Goal: Information Seeking & Learning: Learn about a topic

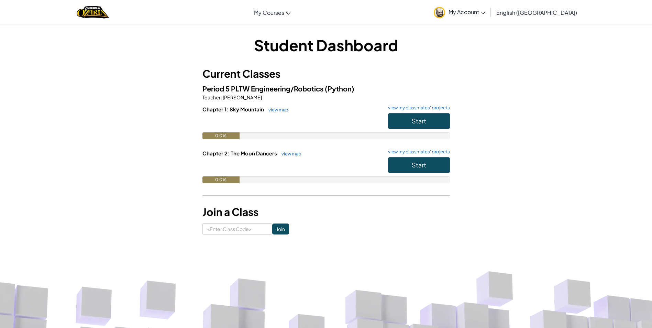
click at [379, 132] on div "0.0%" at bounding box center [327, 135] width 248 height 7
click at [413, 123] on span "Start" at bounding box center [419, 121] width 14 height 8
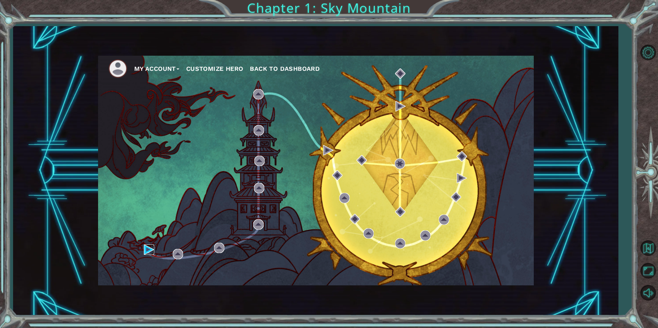
click at [147, 251] on img at bounding box center [149, 250] width 10 height 10
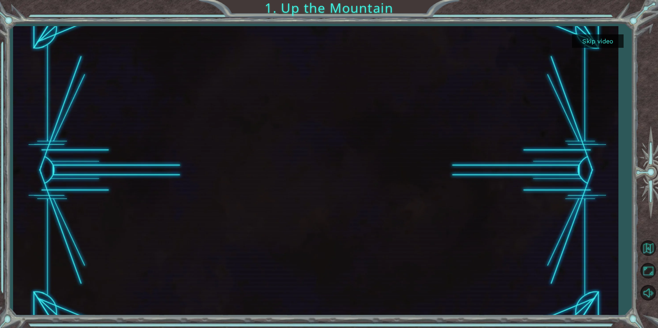
click at [598, 44] on button "Skip video" at bounding box center [598, 40] width 52 height 13
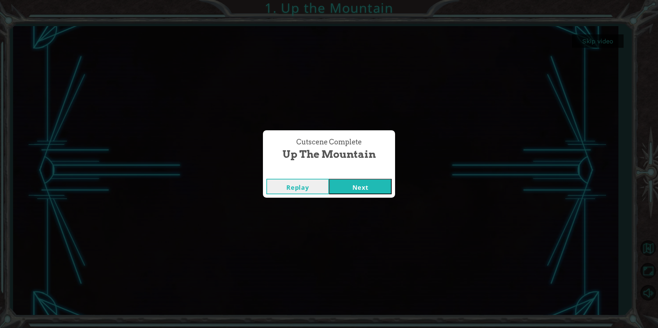
click at [354, 177] on div "Replay Next" at bounding box center [329, 186] width 132 height 22
click at [353, 188] on button "Next" at bounding box center [360, 186] width 63 height 15
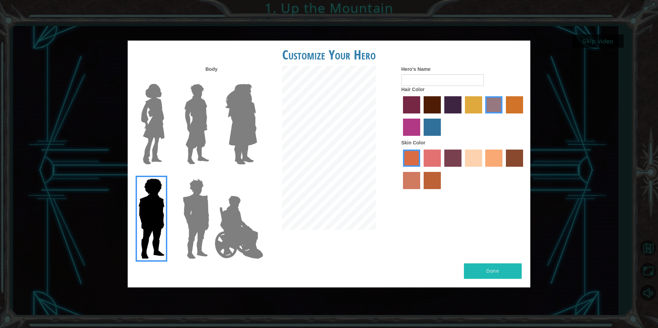
click at [212, 211] on img at bounding box center [239, 227] width 54 height 69
click at [257, 174] on input "Hero Jamie" at bounding box center [257, 174] width 0 height 0
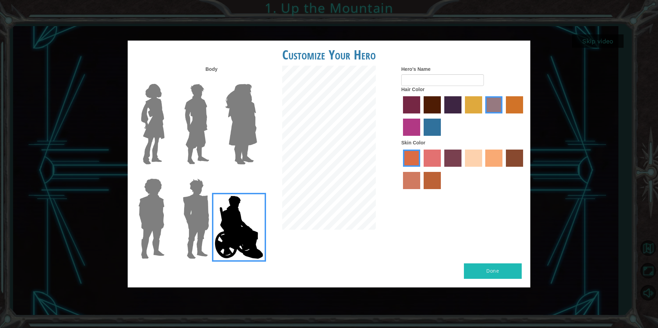
click at [185, 213] on img at bounding box center [196, 219] width 32 height 86
click at [212, 174] on input "Hero Garnet" at bounding box center [212, 174] width 0 height 0
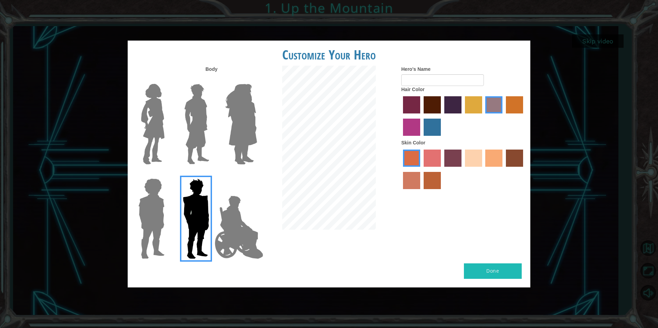
click at [213, 220] on img at bounding box center [239, 227] width 54 height 69
click at [257, 174] on input "Hero Jamie" at bounding box center [257, 174] width 0 height 0
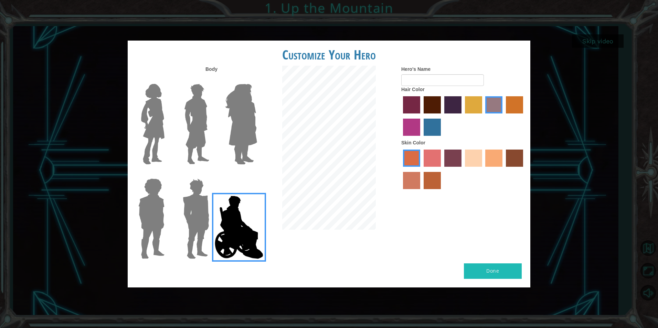
click at [189, 203] on img at bounding box center [196, 219] width 32 height 86
click at [212, 174] on input "Hero Garnet" at bounding box center [212, 174] width 0 height 0
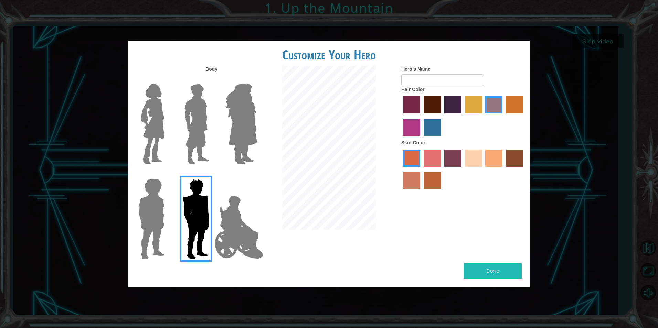
click at [213, 110] on div at bounding box center [194, 121] width 45 height 95
click at [210, 113] on img at bounding box center [196, 124] width 31 height 86
click at [212, 79] on input "Hero Lars" at bounding box center [212, 79] width 0 height 0
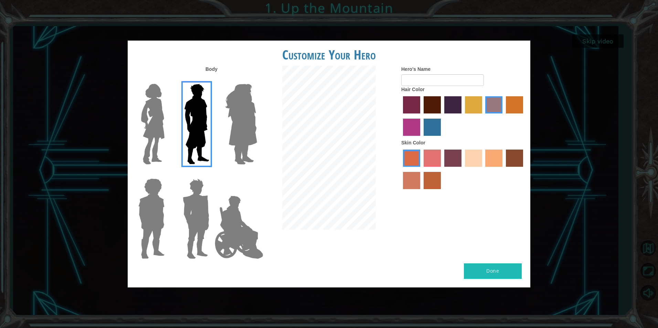
click at [241, 123] on img at bounding box center [240, 124] width 37 height 86
click at [257, 79] on input "Hero Amethyst" at bounding box center [257, 79] width 0 height 0
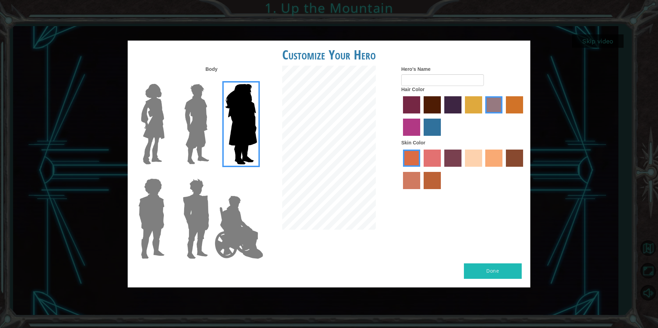
click at [165, 105] on img at bounding box center [152, 124] width 29 height 86
click at [167, 79] on input "Hero Connie" at bounding box center [167, 79] width 0 height 0
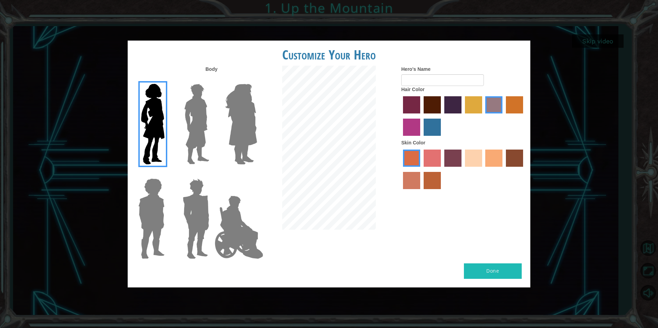
click at [207, 117] on img at bounding box center [196, 124] width 31 height 86
click at [212, 79] on input "Hero Lars" at bounding box center [212, 79] width 0 height 0
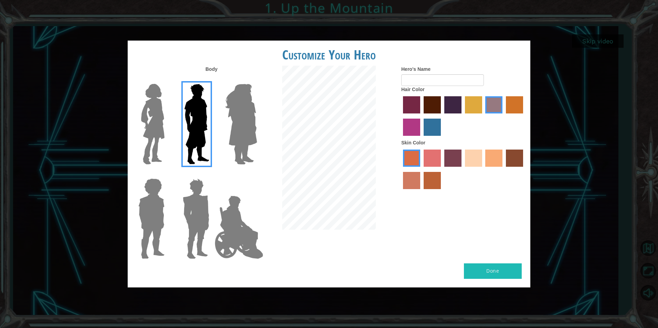
click at [145, 189] on img at bounding box center [152, 219] width 32 height 86
click at [167, 174] on input "Hero Steven" at bounding box center [167, 174] width 0 height 0
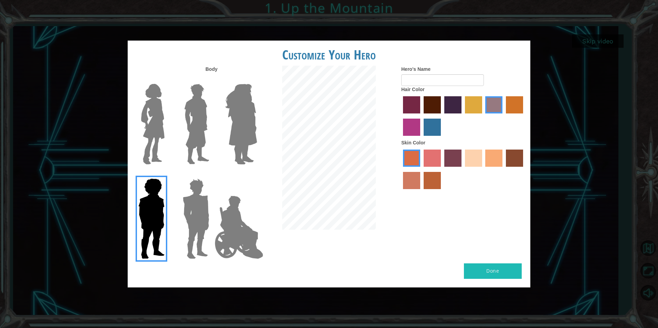
click at [515, 164] on label "karma skin color" at bounding box center [514, 158] width 17 height 17
click at [503, 169] on input "karma skin color" at bounding box center [503, 169] width 0 height 0
click at [427, 177] on label "smoke tree skin color" at bounding box center [431, 180] width 17 height 17
click at [421, 192] on input "smoke tree skin color" at bounding box center [421, 192] width 0 height 0
click at [518, 157] on label "karma skin color" at bounding box center [514, 158] width 17 height 17
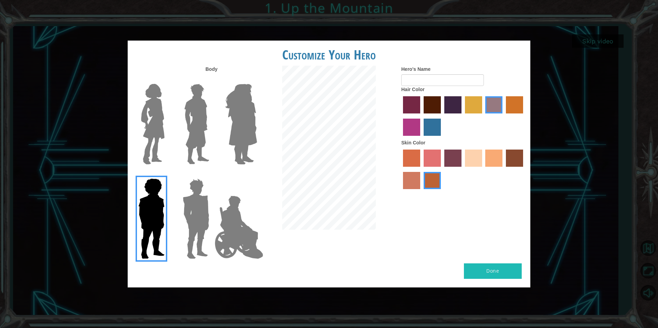
click at [503, 169] on input "karma skin color" at bounding box center [503, 169] width 0 height 0
click at [409, 160] on label "sorbus skin color" at bounding box center [411, 158] width 17 height 17
click at [400, 169] on input "sorbus skin color" at bounding box center [400, 169] width 0 height 0
click at [429, 164] on label "froly skin color" at bounding box center [431, 158] width 17 height 17
click at [421, 169] on input "froly skin color" at bounding box center [421, 169] width 0 height 0
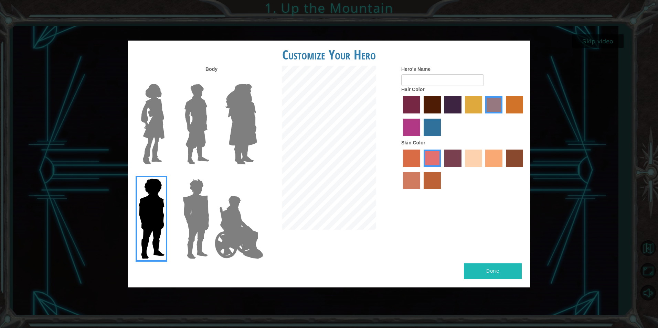
click at [451, 166] on label "tosca skin color" at bounding box center [452, 158] width 17 height 17
click at [442, 169] on input "tosca skin color" at bounding box center [442, 169] width 0 height 0
click at [404, 78] on input "Hero's Name" at bounding box center [442, 80] width 83 height 12
type input "x"
type input "c"
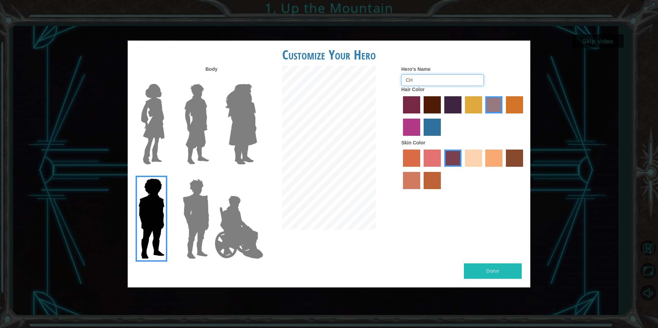
type input "C"
type input "WATERMELONWARRIOR"
click at [217, 227] on img at bounding box center [239, 227] width 54 height 69
click at [257, 174] on input "Hero Jamie" at bounding box center [257, 174] width 0 height 0
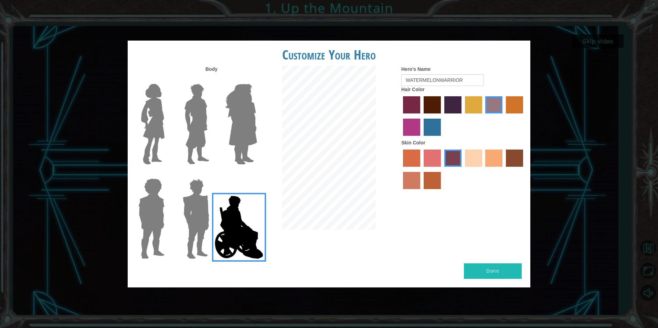
click at [402, 132] on div at bounding box center [463, 117] width 124 height 45
click at [415, 127] on label "medium red violet hair color" at bounding box center [411, 127] width 17 height 17
click at [524, 116] on input "medium red violet hair color" at bounding box center [524, 116] width 0 height 0
click at [428, 128] on label "lachmara hair color" at bounding box center [431, 127] width 17 height 17
click at [421, 138] on input "lachmara hair color" at bounding box center [421, 138] width 0 height 0
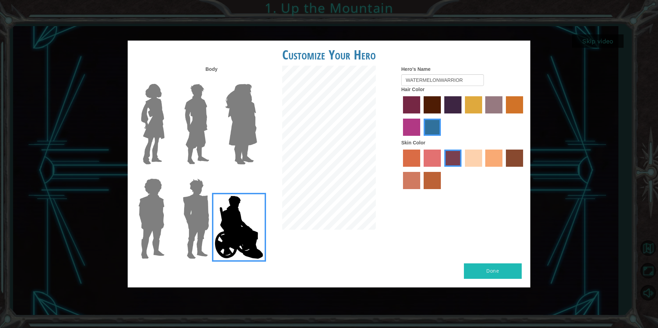
click at [461, 104] on div at bounding box center [463, 117] width 124 height 45
click at [467, 105] on label "tulip tree hair color" at bounding box center [473, 104] width 17 height 17
click at [462, 116] on input "tulip tree hair color" at bounding box center [462, 116] width 0 height 0
click at [449, 105] on label "hot purple hair color" at bounding box center [452, 104] width 17 height 17
click at [442, 116] on input "hot purple hair color" at bounding box center [442, 116] width 0 height 0
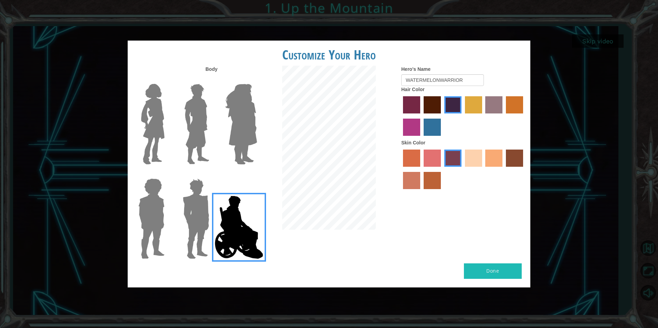
click at [433, 105] on label "maroon hair color" at bounding box center [431, 104] width 17 height 17
click at [421, 116] on input "maroon hair color" at bounding box center [421, 116] width 0 height 0
click at [447, 101] on label "hot purple hair color" at bounding box center [452, 104] width 17 height 17
click at [442, 116] on input "hot purple hair color" at bounding box center [442, 116] width 0 height 0
click at [514, 98] on label "gold drop hair color" at bounding box center [514, 104] width 17 height 17
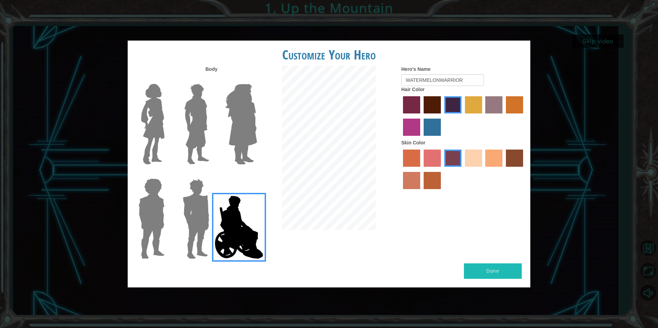
click at [503, 116] on input "gold drop hair color" at bounding box center [503, 116] width 0 height 0
click at [497, 102] on label "bazaar hair color" at bounding box center [493, 104] width 17 height 17
click at [483, 116] on input "bazaar hair color" at bounding box center [483, 116] width 0 height 0
click at [477, 102] on label "tulip tree hair color" at bounding box center [473, 104] width 17 height 17
click at [462, 116] on input "tulip tree hair color" at bounding box center [462, 116] width 0 height 0
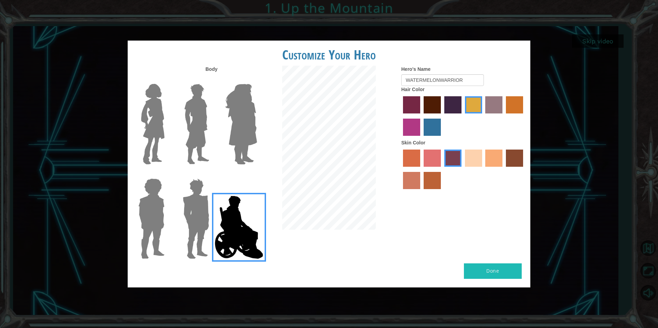
click at [173, 195] on div at bounding box center [194, 216] width 45 height 95
click at [155, 197] on img at bounding box center [152, 219] width 32 height 86
click at [167, 174] on input "Hero Steven" at bounding box center [167, 174] width 0 height 0
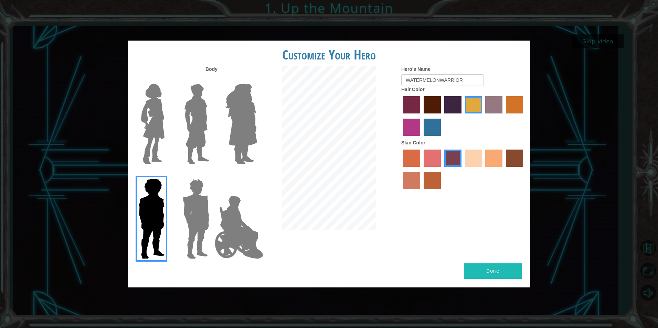
click at [409, 181] on label "burning sand skin color" at bounding box center [411, 180] width 17 height 17
click at [524, 169] on input "burning sand skin color" at bounding box center [524, 169] width 0 height 0
click at [428, 180] on label "smoke tree skin color" at bounding box center [431, 180] width 17 height 17
click at [421, 192] on input "smoke tree skin color" at bounding box center [421, 192] width 0 height 0
click at [418, 164] on label "sorbus skin color" at bounding box center [411, 158] width 17 height 17
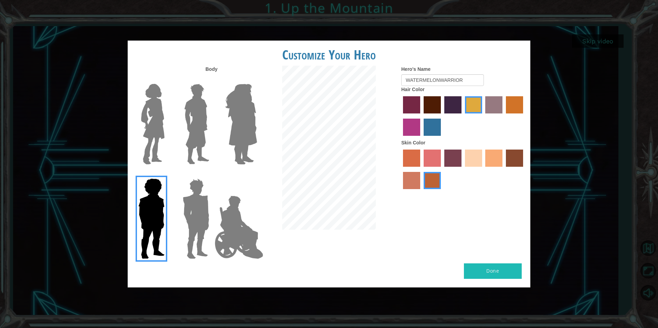
click at [400, 169] on input "sorbus skin color" at bounding box center [400, 169] width 0 height 0
click at [475, 160] on label "sandy beach skin color" at bounding box center [473, 158] width 17 height 17
click at [462, 169] on input "sandy beach skin color" at bounding box center [462, 169] width 0 height 0
click at [454, 102] on label "hot purple hair color" at bounding box center [452, 104] width 17 height 17
click at [442, 116] on input "hot purple hair color" at bounding box center [442, 116] width 0 height 0
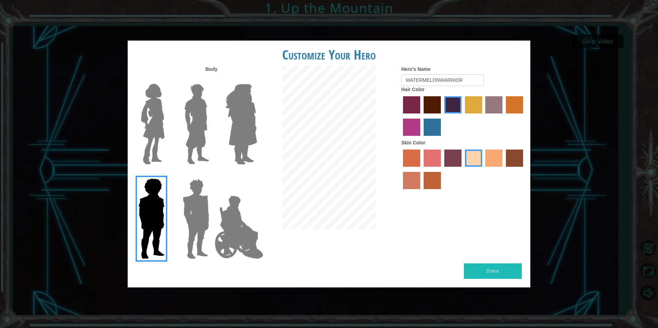
click at [432, 104] on label "maroon hair color" at bounding box center [431, 104] width 17 height 17
click at [421, 116] on input "maroon hair color" at bounding box center [421, 116] width 0 height 0
click at [413, 123] on label "medium red violet hair color" at bounding box center [411, 127] width 17 height 17
click at [524, 116] on input "medium red violet hair color" at bounding box center [524, 116] width 0 height 0
click at [446, 107] on label "hot purple hair color" at bounding box center [452, 104] width 17 height 17
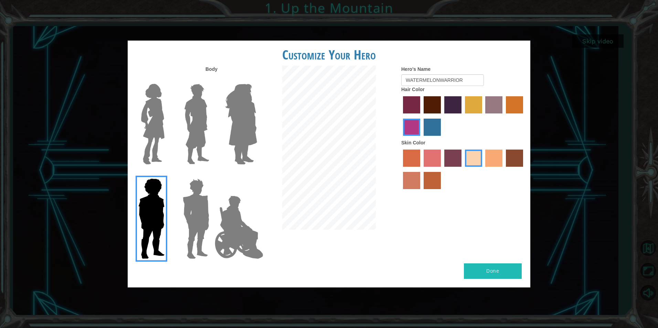
click at [442, 116] on input "hot purple hair color" at bounding box center [442, 116] width 0 height 0
click at [187, 203] on img at bounding box center [196, 219] width 32 height 86
click at [212, 174] on input "Hero Garnet" at bounding box center [212, 174] width 0 height 0
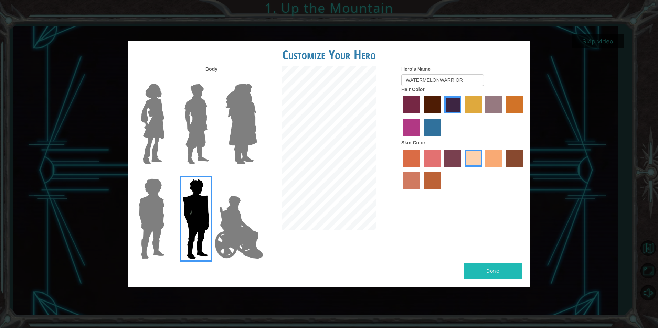
click at [181, 109] on label at bounding box center [194, 124] width 34 height 86
click at [212, 79] on input "Hero Lars" at bounding box center [212, 79] width 0 height 0
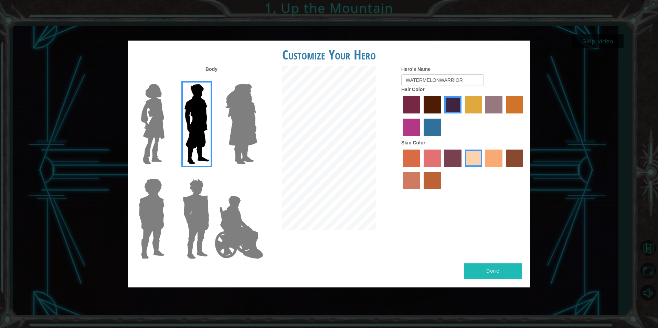
click at [194, 203] on img at bounding box center [196, 219] width 32 height 86
click at [212, 174] on input "Hero Garnet" at bounding box center [212, 174] width 0 height 0
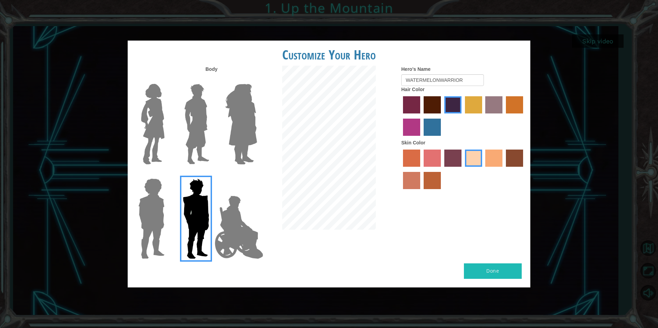
click at [201, 117] on img at bounding box center [196, 124] width 31 height 86
click at [212, 79] on input "Hero Lars" at bounding box center [212, 79] width 0 height 0
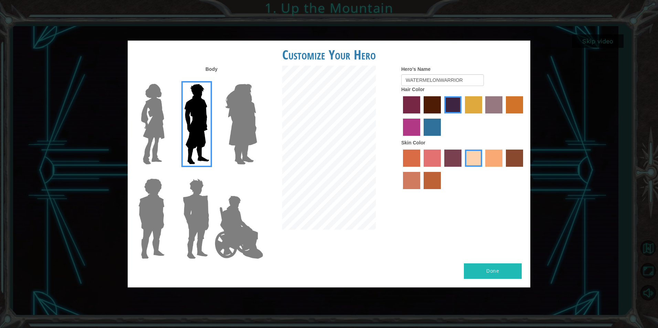
click at [473, 266] on button "Done" at bounding box center [493, 270] width 58 height 15
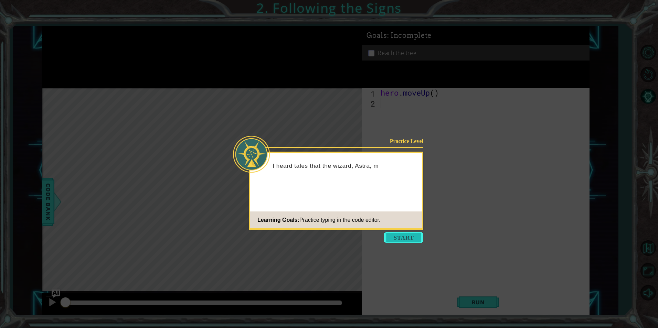
click at [400, 235] on button "Start" at bounding box center [403, 237] width 39 height 11
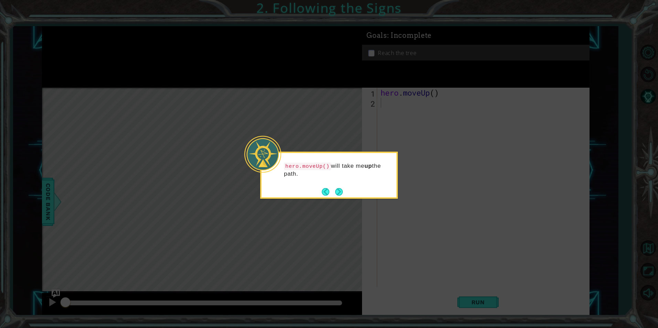
click at [342, 186] on div "hero.moveUp() will take me up the path." at bounding box center [328, 173] width 135 height 35
click at [338, 190] on button "Next" at bounding box center [339, 192] width 8 height 8
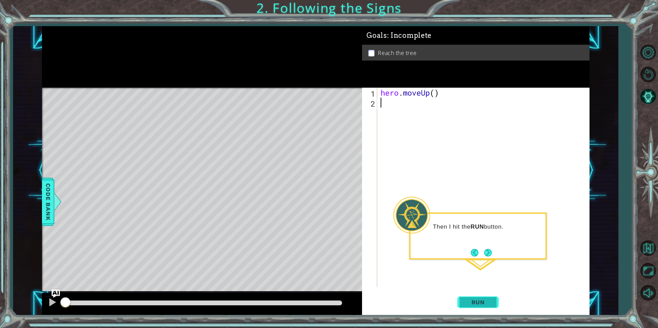
click at [473, 300] on span "Run" at bounding box center [477, 302] width 27 height 7
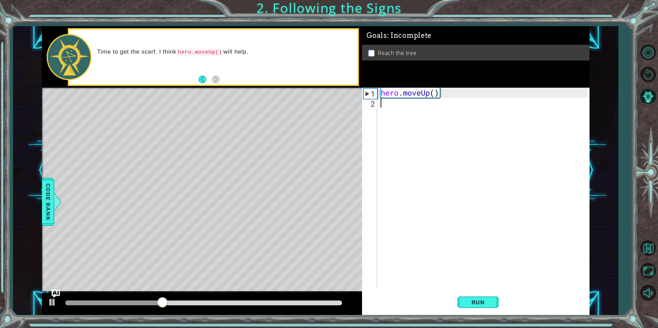
type textarea "h"
click at [466, 295] on button "Run" at bounding box center [477, 302] width 41 height 23
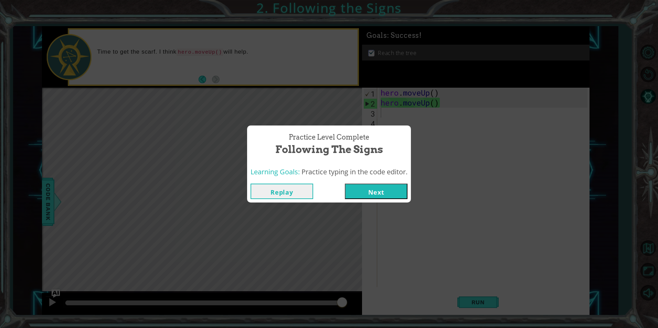
click at [366, 177] on div "Learning Goals: Practice typing in the code editor." at bounding box center [328, 172] width 157 height 10
click at [373, 190] on button "Next" at bounding box center [376, 191] width 63 height 15
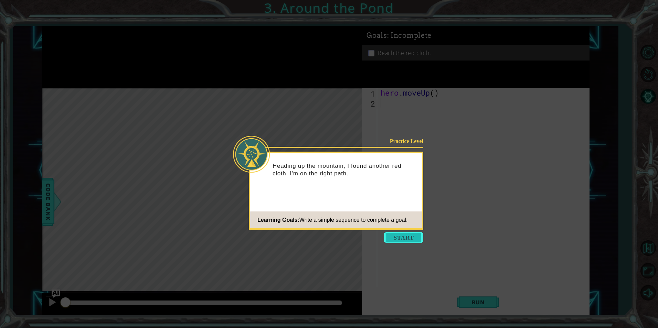
click at [405, 233] on button "Start" at bounding box center [403, 237] width 39 height 11
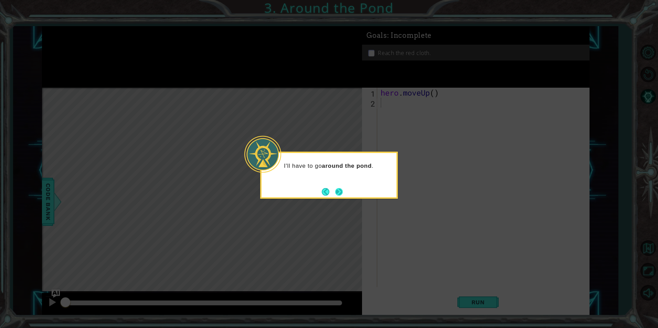
click at [340, 191] on button "Next" at bounding box center [339, 192] width 8 height 8
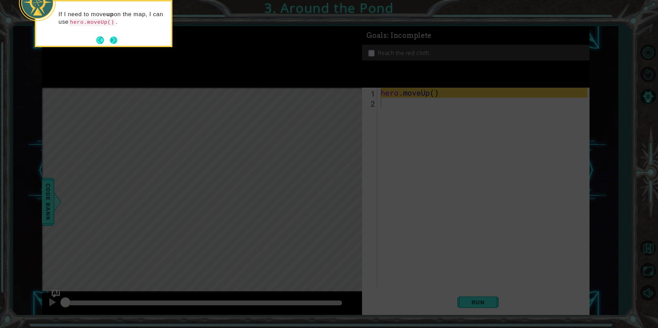
click at [111, 39] on button "Next" at bounding box center [114, 40] width 8 height 8
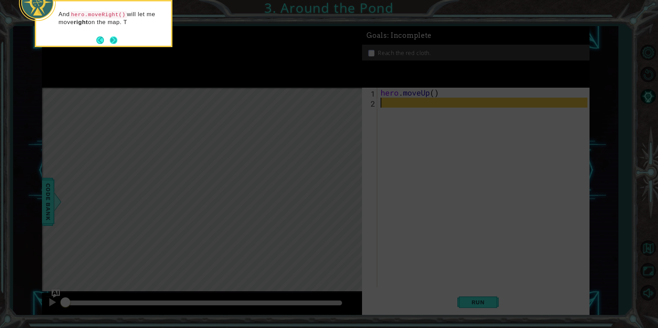
click at [117, 36] on button "Next" at bounding box center [114, 40] width 8 height 8
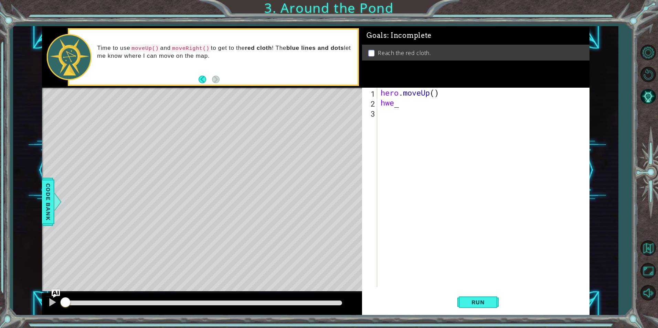
type textarea "h"
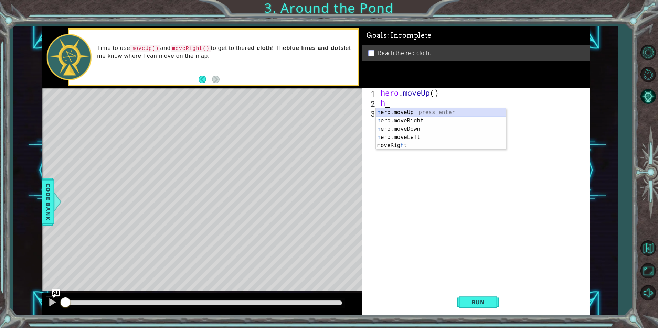
click at [391, 110] on div "h ero.moveUp press enter h ero.moveRight press enter h ero.moveDown press enter…" at bounding box center [441, 137] width 130 height 58
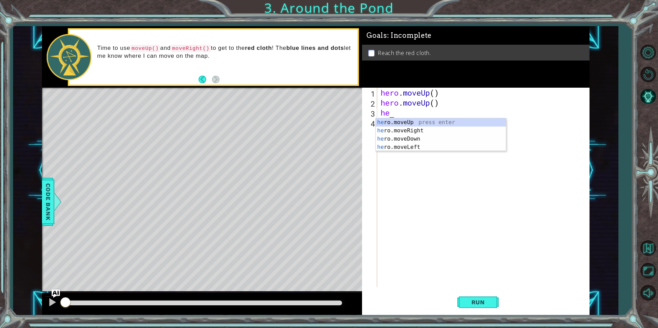
scroll to position [0, 0]
type textarea "hero"
click at [389, 129] on div "hero .moveUp press enter hero .moveRight press enter hero .moveDown press enter…" at bounding box center [441, 143] width 130 height 50
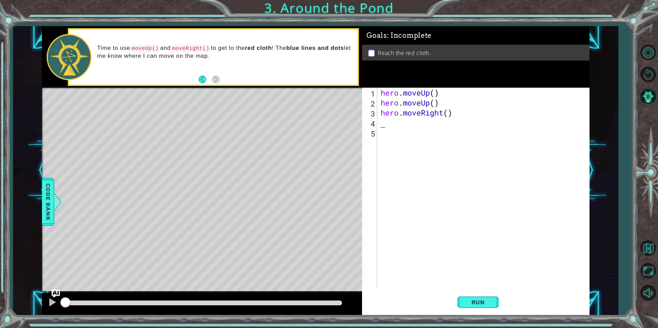
scroll to position [0, 0]
type textarea "h"
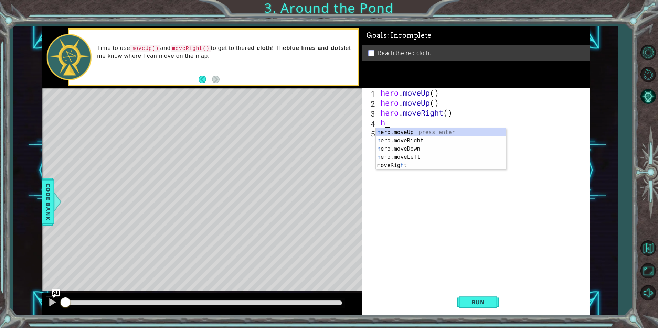
click at [389, 129] on div "h ero.moveUp press enter h ero.moveRight press enter h ero.moveDown press enter…" at bounding box center [441, 157] width 130 height 58
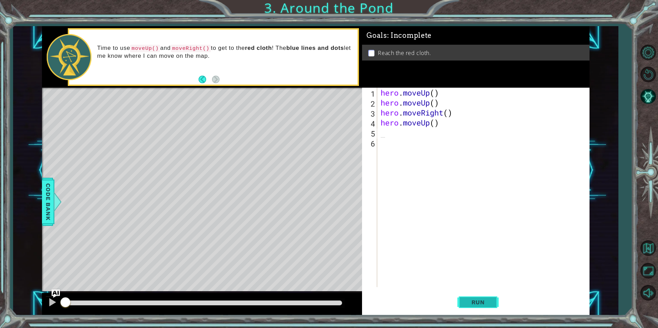
click at [474, 304] on span "Run" at bounding box center [477, 302] width 27 height 7
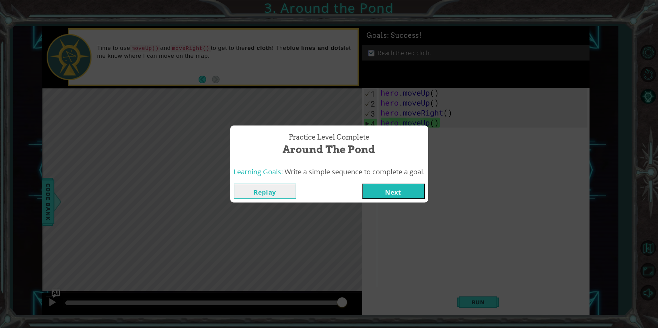
click at [383, 193] on button "Next" at bounding box center [393, 191] width 63 height 15
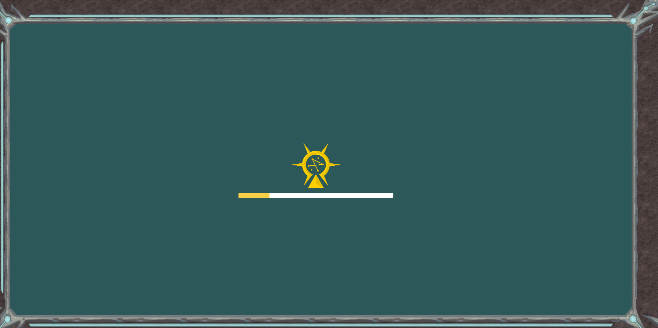
click at [383, 193] on div at bounding box center [315, 195] width 155 height 5
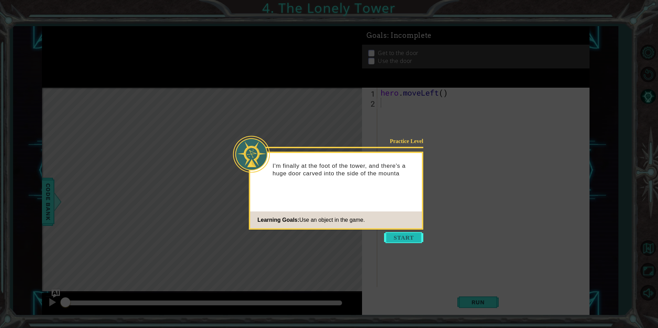
click at [399, 235] on button "Start" at bounding box center [403, 237] width 39 height 11
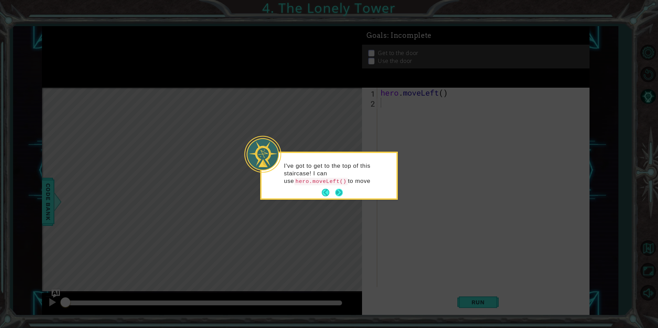
click at [337, 190] on button "Next" at bounding box center [339, 193] width 8 height 8
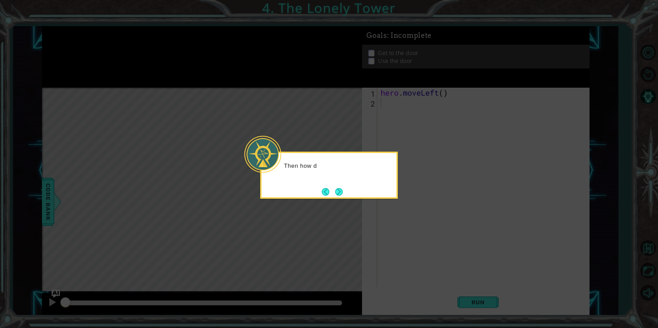
click at [337, 190] on button "Next" at bounding box center [339, 192] width 8 height 8
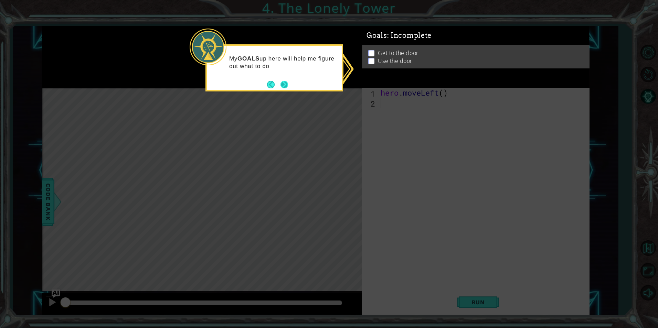
click at [283, 88] on button "Next" at bounding box center [284, 85] width 8 height 8
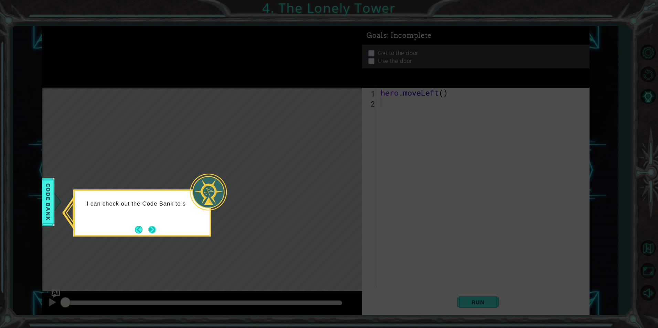
click at [154, 227] on button "Next" at bounding box center [152, 230] width 8 height 8
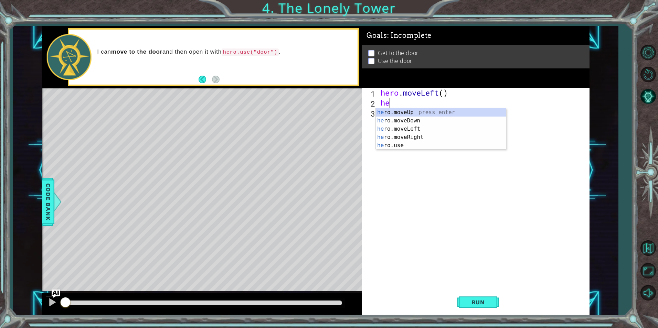
type textarea "hee"
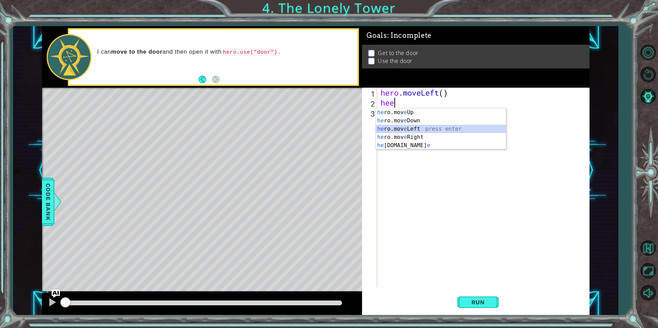
click at [392, 128] on div "he ro.mov e Up press enter he ro.mov e Down press enter he ro.mov e Left press …" at bounding box center [441, 137] width 130 height 58
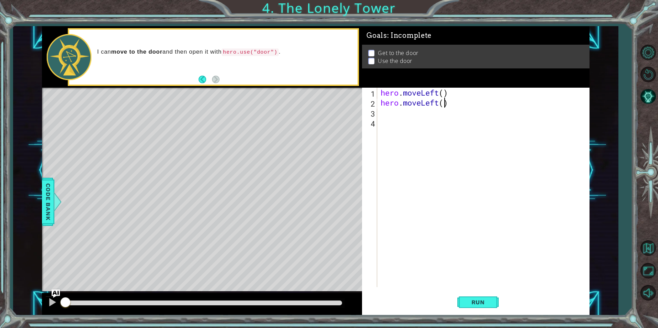
click at [443, 104] on div "hero . moveLeft ( ) hero . moveLeft ( )" at bounding box center [484, 197] width 211 height 219
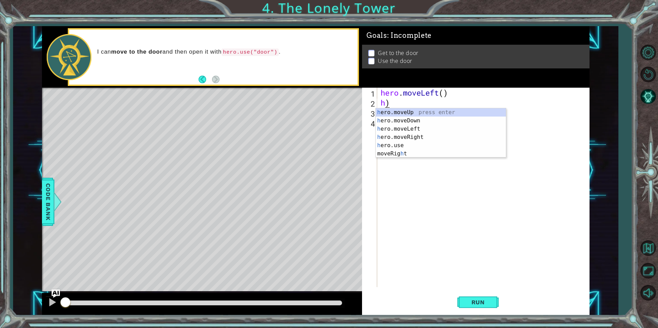
type textarea ")"
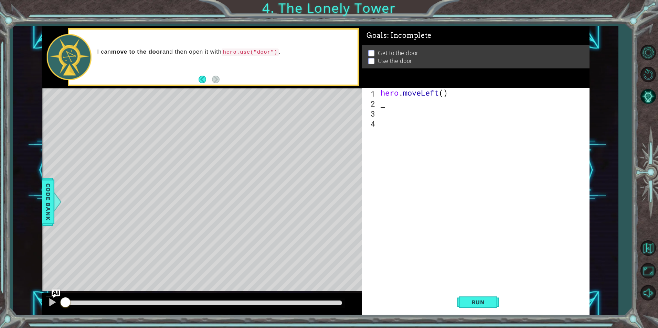
click at [397, 101] on div "hero . moveLeft ( )" at bounding box center [484, 197] width 211 height 219
click at [440, 88] on div "hero . moveLeft ( )" at bounding box center [484, 197] width 211 height 219
click at [439, 92] on div "hero . moveLeft ( )" at bounding box center [484, 197] width 211 height 219
click at [446, 95] on div "hero . moveLeft ( )" at bounding box center [484, 197] width 211 height 219
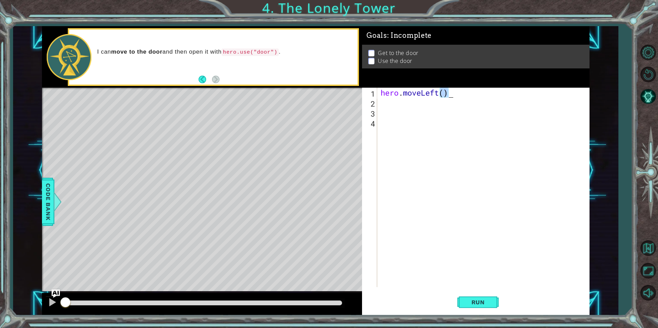
click at [446, 95] on div "hero . moveLeft ( )" at bounding box center [484, 197] width 211 height 219
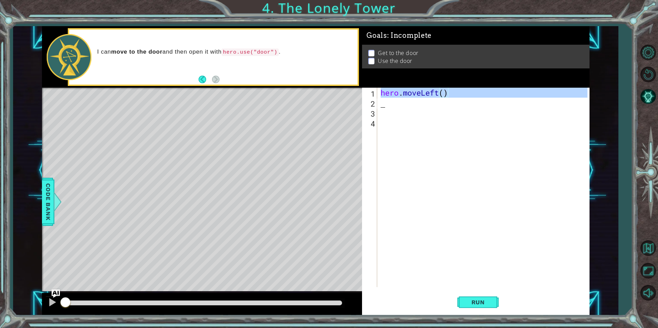
click at [446, 95] on div "hero . moveLeft ( )" at bounding box center [484, 197] width 211 height 219
click at [444, 94] on div "hero . moveLeft ( )" at bounding box center [483, 187] width 208 height 199
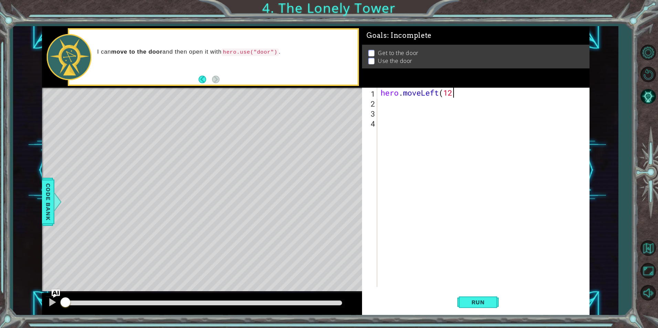
scroll to position [0, 3]
type textarea "hero.moveLeft(2)"
click at [404, 111] on div "hero . moveLeft ( 2 )" at bounding box center [484, 197] width 211 height 219
drag, startPoint x: 390, startPoint y: 101, endPoint x: 387, endPoint y: 104, distance: 4.0
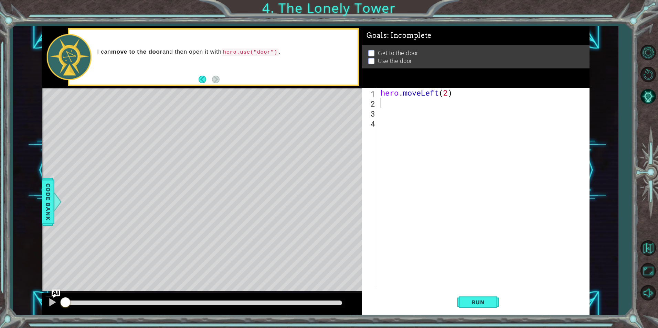
click at [387, 104] on div "hero . moveLeft ( 2 )" at bounding box center [484, 197] width 211 height 219
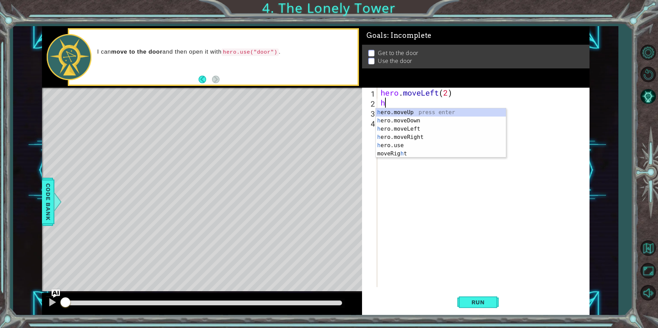
type textarea "he"
drag, startPoint x: 385, startPoint y: 111, endPoint x: 380, endPoint y: 106, distance: 6.8
click at [380, 106] on div "hero . moveLeft ( 2 ) he" at bounding box center [484, 197] width 211 height 219
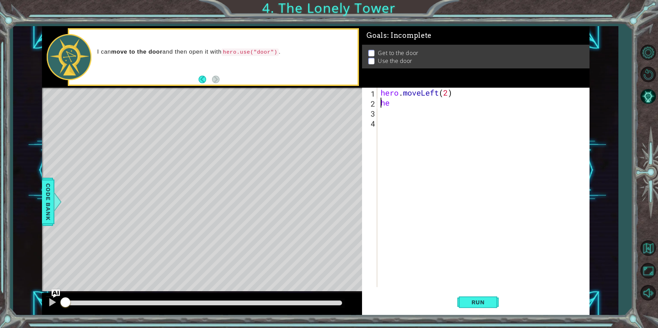
click at [394, 103] on div "hero . moveLeft ( 2 ) he" at bounding box center [484, 197] width 211 height 219
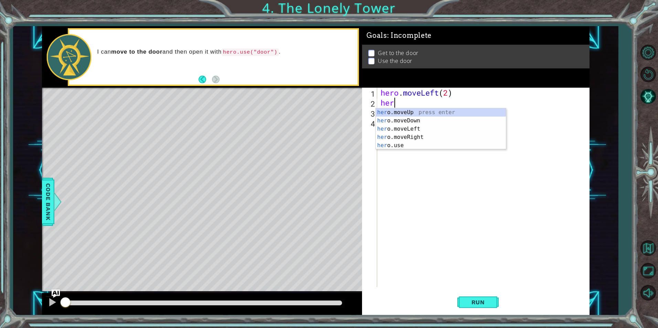
scroll to position [0, 0]
type textarea "hero"
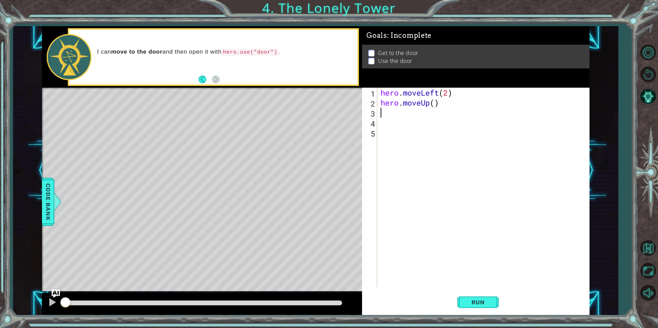
click at [433, 103] on div "hero . moveLeft ( 2 ) hero . moveUp ( )" at bounding box center [484, 197] width 211 height 219
click at [434, 104] on div "hero . moveLeft ( 2 ) hero . moveUp ( )" at bounding box center [484, 197] width 211 height 219
type textarea "hero.moveUp(2)"
click at [400, 115] on div "hero . moveLeft ( 2 ) hero . moveUp ( 2 )" at bounding box center [484, 197] width 211 height 219
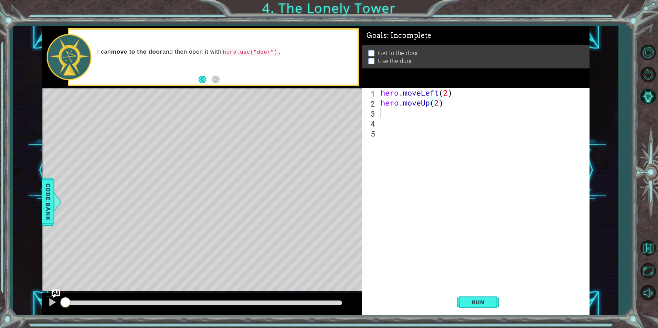
scroll to position [0, 0]
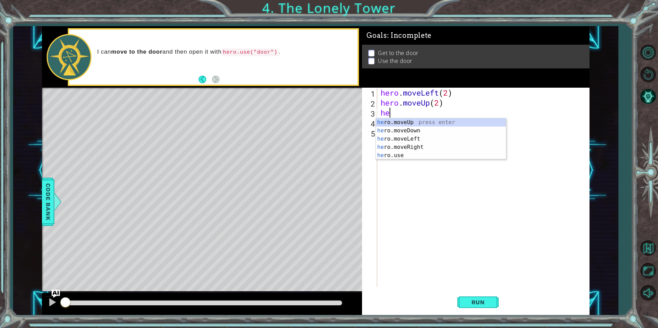
type textarea "hero"
click at [395, 145] on div "hero .moveUp press enter hero .moveDown press enter hero .moveLeft press enter …" at bounding box center [441, 147] width 130 height 58
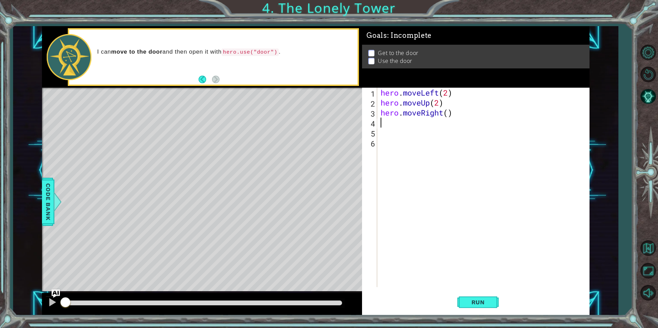
scroll to position [0, 0]
click at [448, 113] on div "hero . moveLeft ( 2 ) hero . moveUp ( 2 ) hero . moveRight ( )" at bounding box center [484, 197] width 211 height 219
type textarea "hero.moveRight(2)"
click at [398, 124] on div "hero . moveLeft ( 2 ) hero . moveUp ( 2 ) hero . moveRight ( 2 )" at bounding box center [484, 197] width 211 height 219
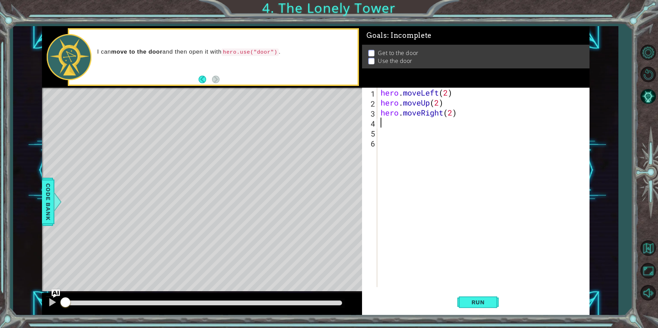
scroll to position [0, 0]
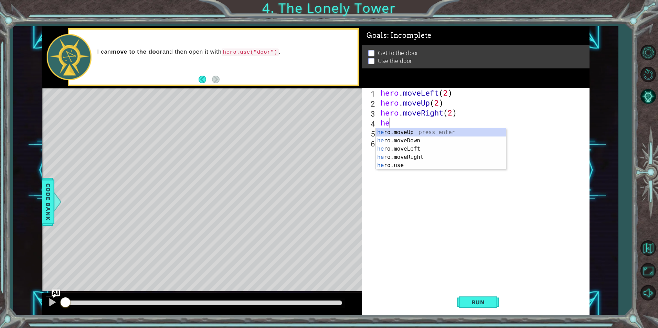
type textarea "hee"
click at [394, 160] on div "he ro.mov e Up press enter he ro.mov e Down press enter he ro.mov e Left press …" at bounding box center [441, 157] width 130 height 58
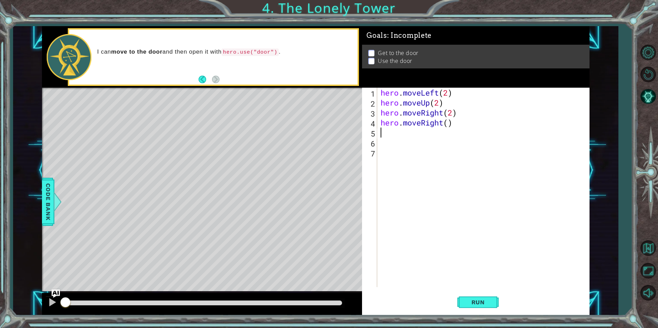
scroll to position [0, 0]
click at [465, 126] on div "hero . moveLeft ( 2 ) hero . moveUp ( 2 ) hero . moveRight ( 2 ) hero . moveRig…" at bounding box center [484, 197] width 211 height 219
click at [447, 132] on div "hero.use press enter" at bounding box center [441, 140] width 130 height 25
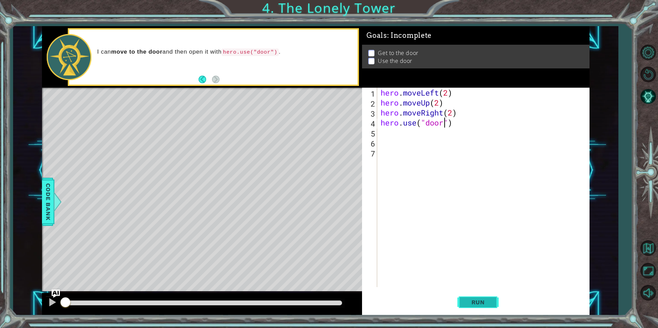
type textarea "hero.use("door")"
click at [467, 305] on span "Run" at bounding box center [477, 302] width 27 height 7
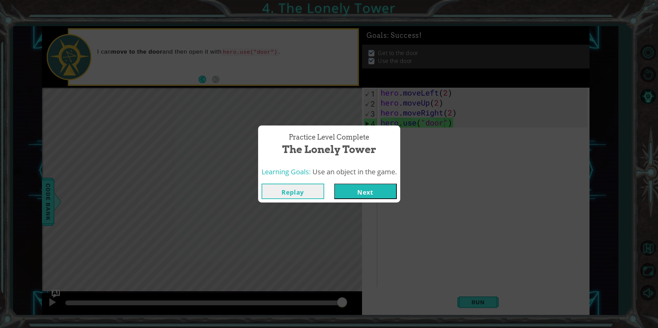
click at [373, 198] on button "Next" at bounding box center [365, 191] width 63 height 15
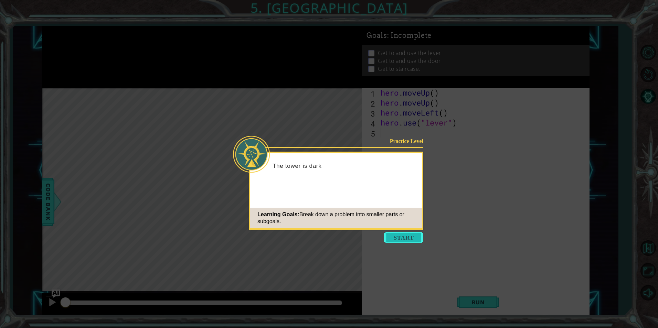
click at [392, 240] on button "Start" at bounding box center [403, 237] width 39 height 11
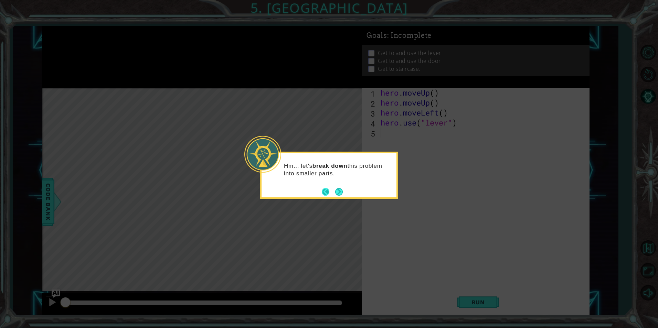
click at [333, 188] on button "Back" at bounding box center [328, 192] width 13 height 8
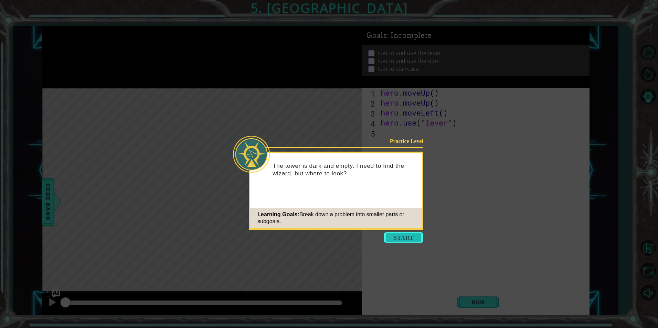
click at [391, 237] on button "Start" at bounding box center [403, 237] width 39 height 11
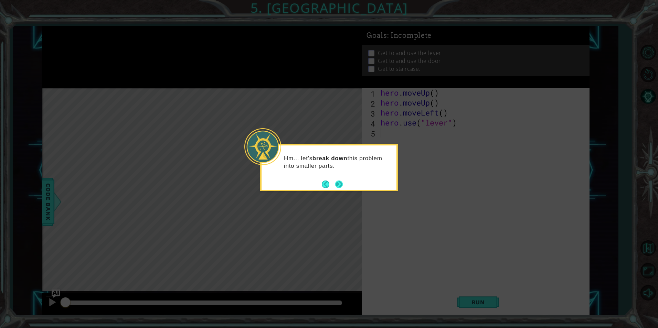
click at [339, 181] on button "Next" at bounding box center [339, 185] width 8 height 8
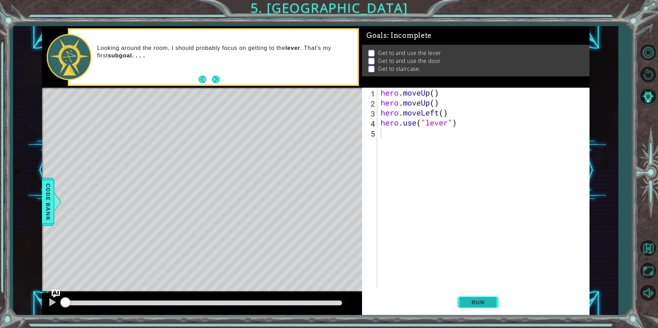
click at [461, 300] on button "Run" at bounding box center [477, 302] width 41 height 23
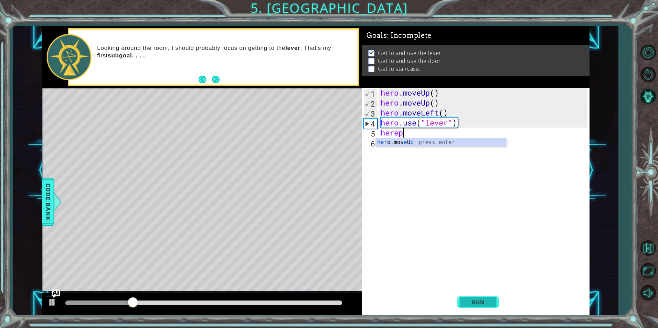
scroll to position [0, 1]
type textarea "here"
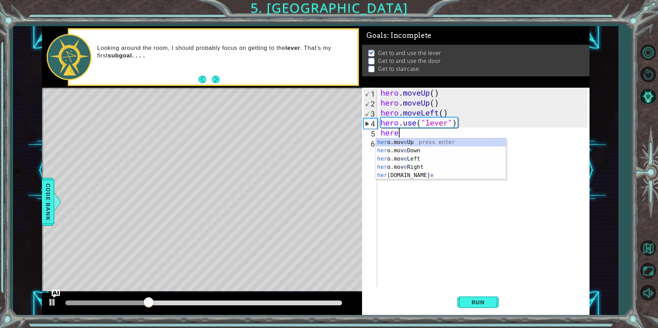
scroll to position [0, 0]
click at [399, 167] on div "her o.mov e Up press enter her o.mov e Down press enter her o.mov e Left press …" at bounding box center [441, 167] width 130 height 58
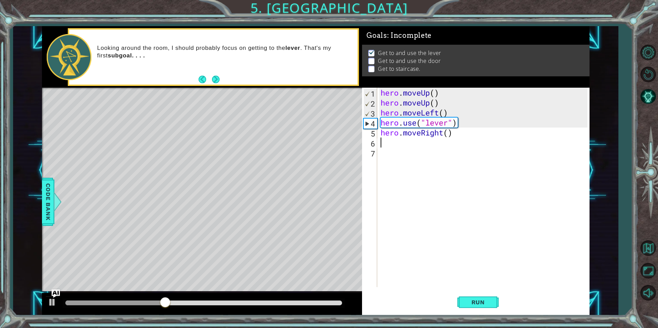
scroll to position [0, 0]
click at [446, 132] on div "hero . moveUp ( ) hero . moveUp ( ) hero . moveLeft ( ) hero . use ( "lever" ) …" at bounding box center [484, 197] width 211 height 219
type textarea "hero.moveRight(3)"
click at [417, 144] on div "hero . moveUp ( ) hero . moveUp ( ) hero . moveLeft ( ) hero . use ( "lever" ) …" at bounding box center [484, 197] width 211 height 219
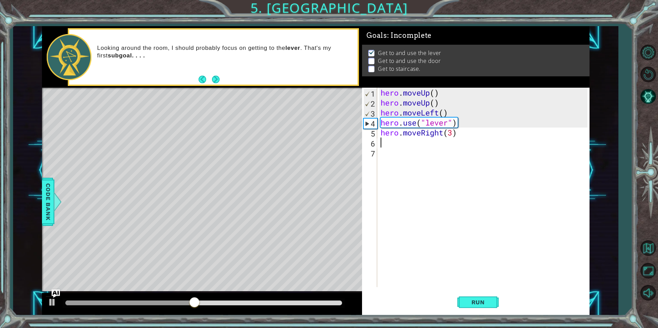
scroll to position [0, 0]
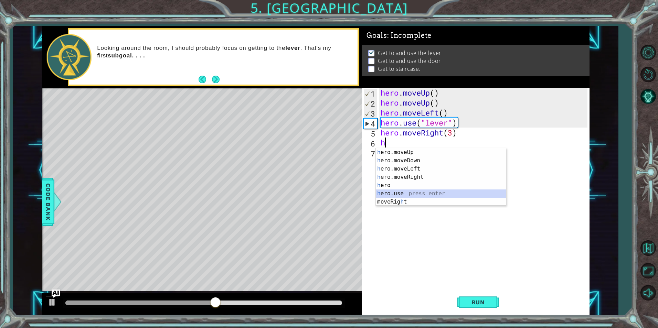
click at [392, 193] on div "h ero.moveUp press enter h ero.moveDown press enter h ero.moveLeft press enter …" at bounding box center [441, 185] width 130 height 74
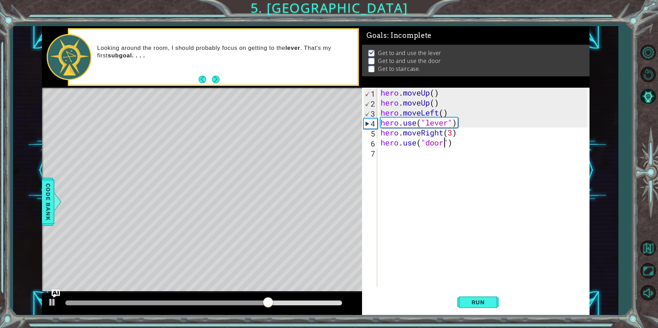
scroll to position [0, 3]
type textarea "hero.use("door")"
click at [466, 302] on span "Run" at bounding box center [477, 302] width 27 height 7
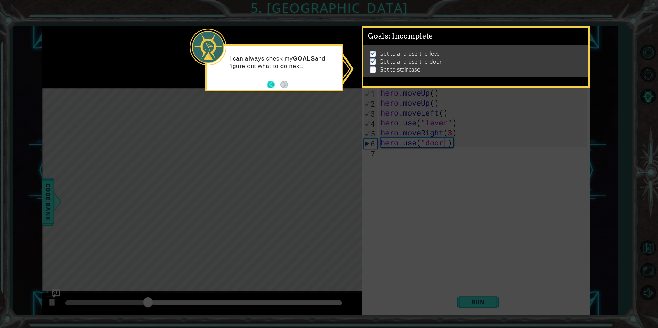
click at [271, 86] on button "Back" at bounding box center [273, 85] width 13 height 8
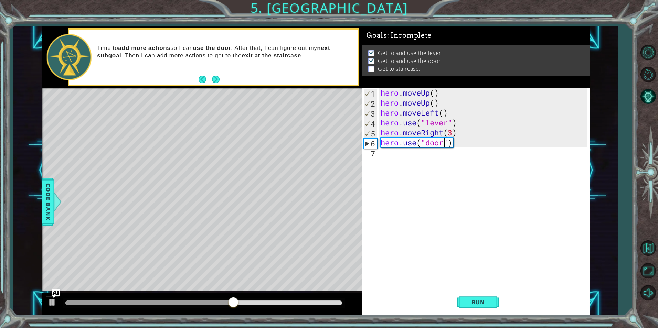
click at [394, 155] on div "hero . moveUp ( ) hero . moveUp ( ) hero . moveLeft ( ) hero . use ( "lever" ) …" at bounding box center [484, 197] width 211 height 219
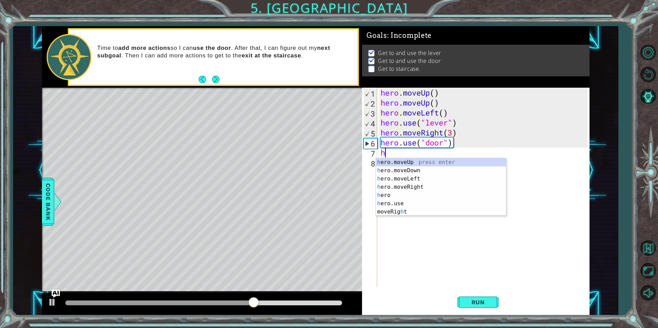
type textarea "her"
click at [396, 162] on div "her o.moveUp press enter her o.moveDown press enter her o.moveLeft press enter …" at bounding box center [441, 191] width 130 height 66
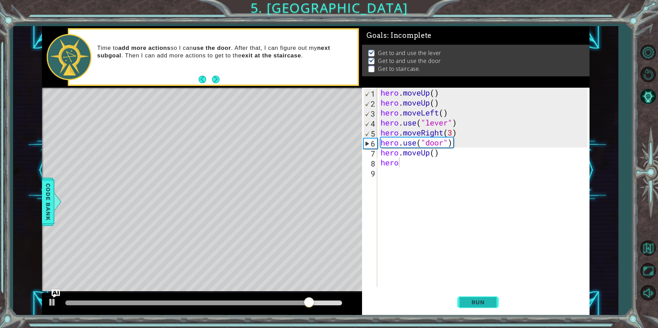
click at [484, 304] on span "Run" at bounding box center [477, 302] width 27 height 7
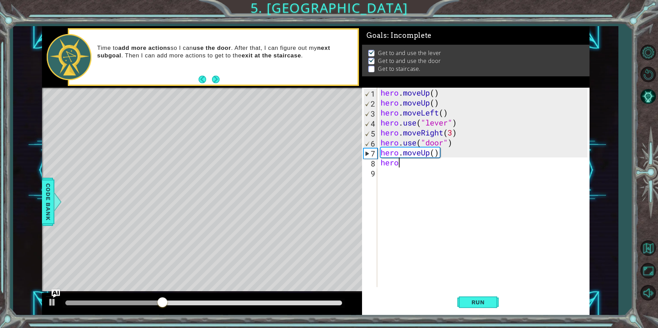
click at [433, 152] on div "hero . moveUp ( ) hero . moveUp ( ) hero . moveLeft ( ) hero . use ( "lever" ) …" at bounding box center [484, 197] width 211 height 219
click at [414, 162] on div "hero . moveUp ( ) hero . moveUp ( ) hero . moveLeft ( ) hero . use ( "lever" ) …" at bounding box center [484, 197] width 211 height 219
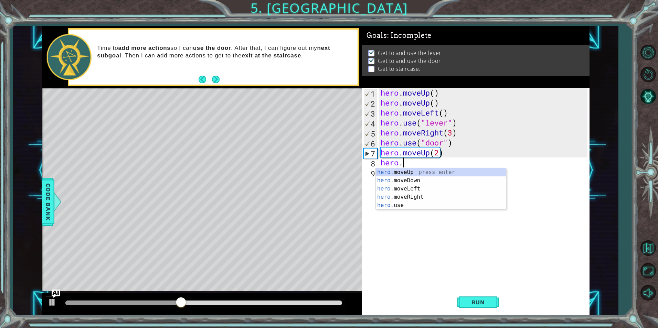
scroll to position [0, 1]
type textarea "[DOMAIN_NAME]"
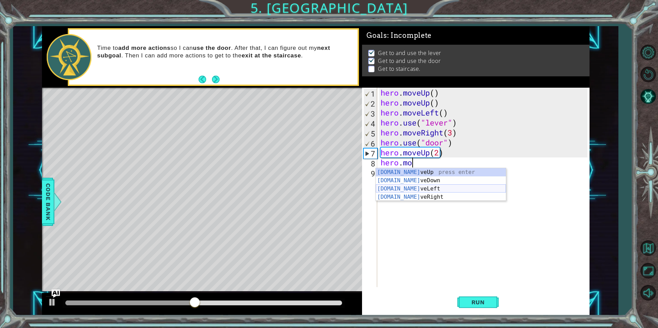
click at [410, 187] on div "[DOMAIN_NAME] veUp press enter [DOMAIN_NAME] veDown press enter [DOMAIN_NAME] v…" at bounding box center [441, 193] width 130 height 50
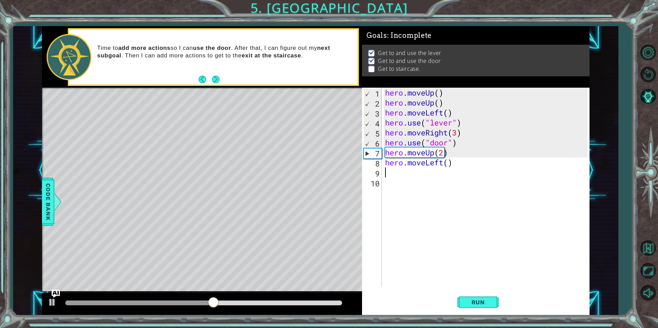
click at [447, 164] on div "hero . moveUp ( ) hero . moveUp ( ) hero . moveLeft ( ) hero . use ( "lever" ) …" at bounding box center [486, 197] width 207 height 219
type textarea "hero.moveLeft(3)"
click at [422, 174] on div "hero . moveUp ( ) hero . moveUp ( ) hero . moveLeft ( ) hero . use ( "lever" ) …" at bounding box center [486, 197] width 207 height 219
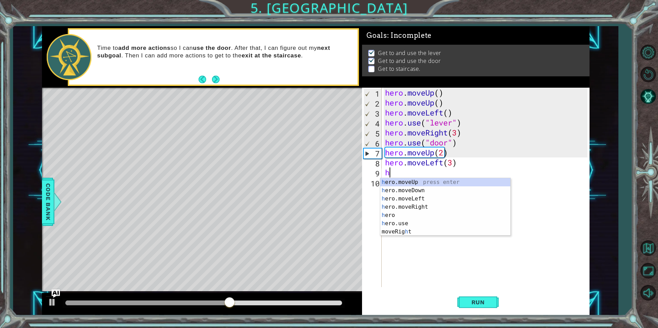
type textarea "he"
click at [420, 183] on div "he ro.moveUp press enter he ro.moveDown press enter he ro.moveLeft press enter …" at bounding box center [445, 211] width 130 height 66
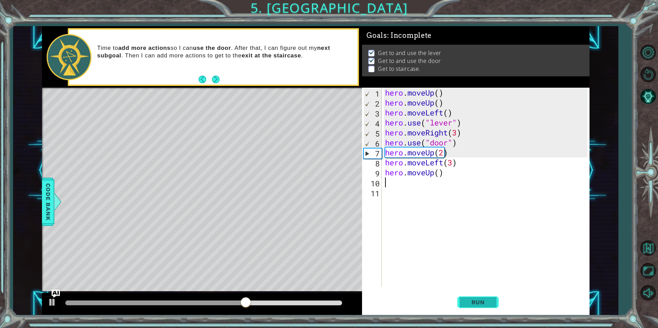
click at [479, 303] on span "Run" at bounding box center [477, 302] width 27 height 7
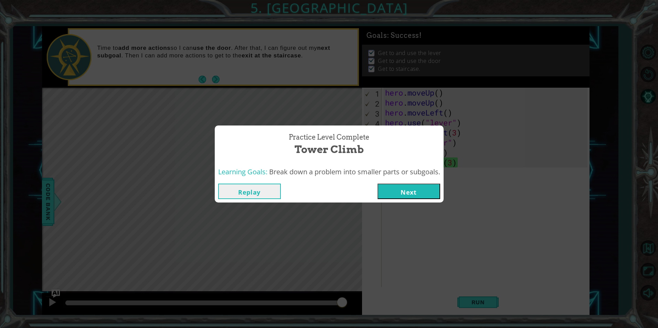
click at [411, 187] on button "Next" at bounding box center [408, 191] width 63 height 15
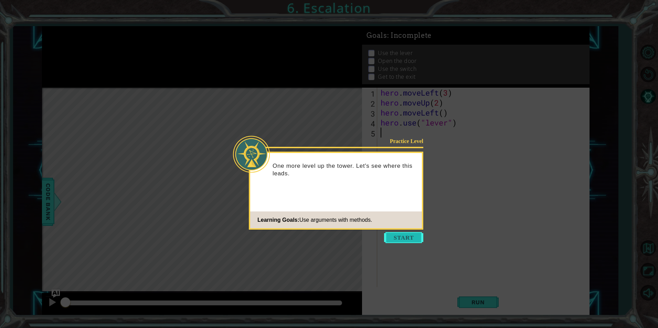
click at [394, 238] on button "Start" at bounding box center [403, 237] width 39 height 11
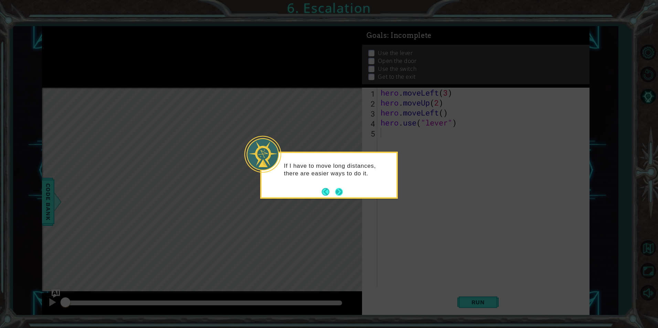
click at [342, 189] on button "Next" at bounding box center [339, 192] width 8 height 8
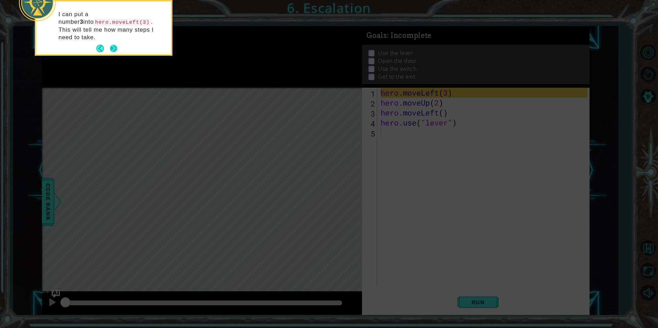
click at [116, 45] on button "Next" at bounding box center [114, 49] width 8 height 8
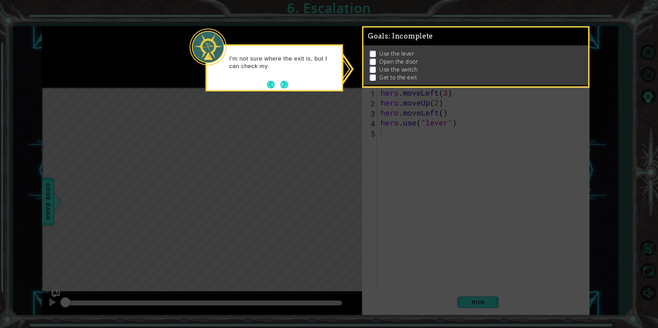
click at [290, 80] on div "I'm not sure where the exit is, but I can check my" at bounding box center [274, 65] width 135 height 35
click at [284, 82] on button "Next" at bounding box center [284, 85] width 8 height 8
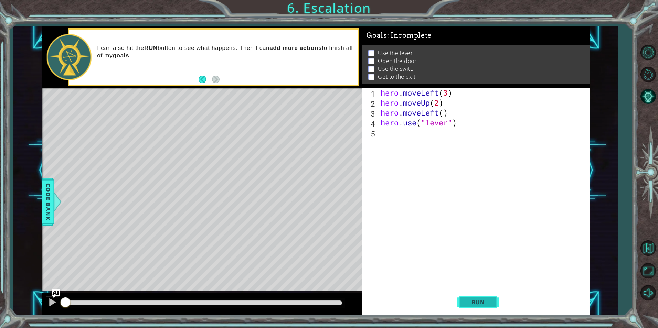
click at [472, 306] on button "Run" at bounding box center [477, 302] width 41 height 23
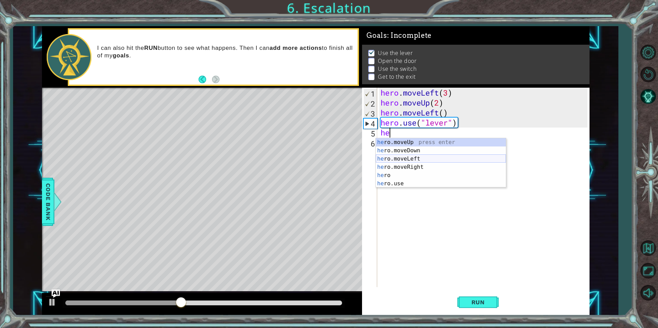
click at [402, 160] on div "he ro.moveUp press enter he ro.moveDown press enter he ro.moveLeft press enter …" at bounding box center [441, 171] width 130 height 66
type textarea "hero.moveLeft(1)"
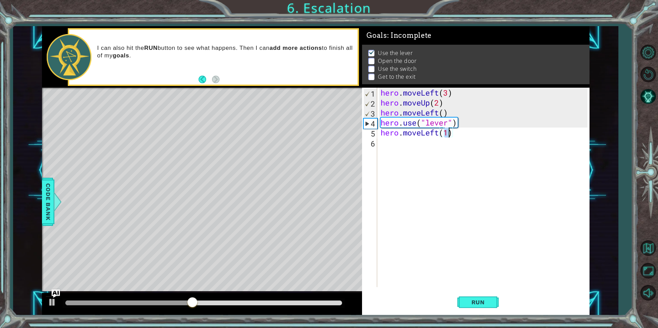
click at [431, 141] on div "hero . moveLeft ( 3 ) hero . moveUp ( 2 ) hero . moveLeft ( ) hero . use ( "lev…" at bounding box center [484, 197] width 211 height 219
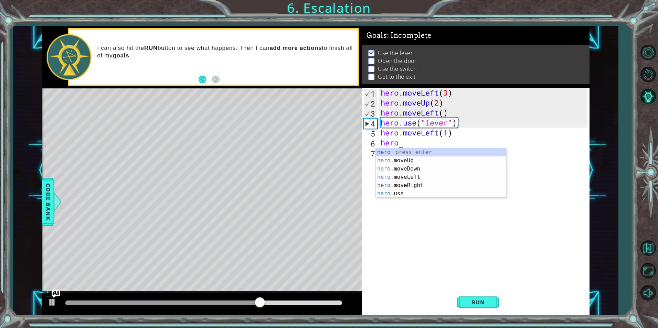
scroll to position [0, 1]
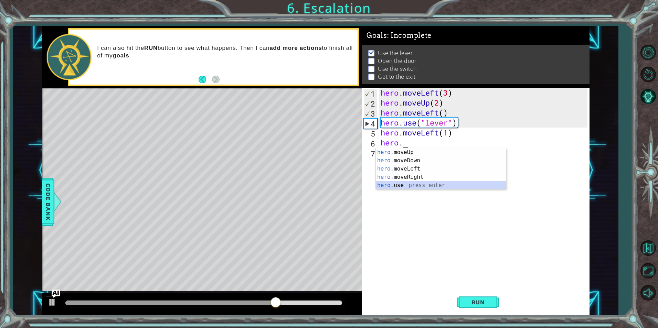
click at [409, 184] on div "hero. moveUp press enter hero. moveDown press enter hero. moveLeft press enter …" at bounding box center [441, 177] width 130 height 58
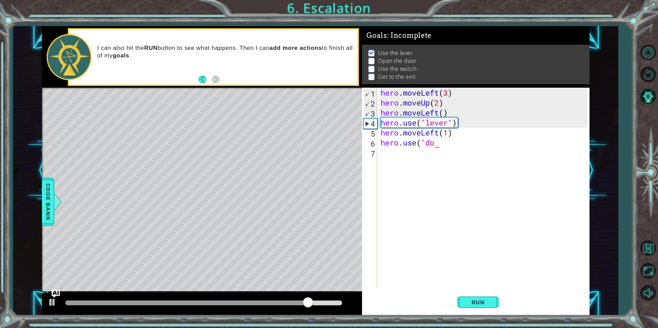
scroll to position [0, 2]
type textarea "hero.use("door"
click at [393, 157] on div "hero . moveLeft ( 3 ) hero . moveUp ( 2 ) hero . moveLeft ( ) hero . use ( "lev…" at bounding box center [484, 197] width 211 height 219
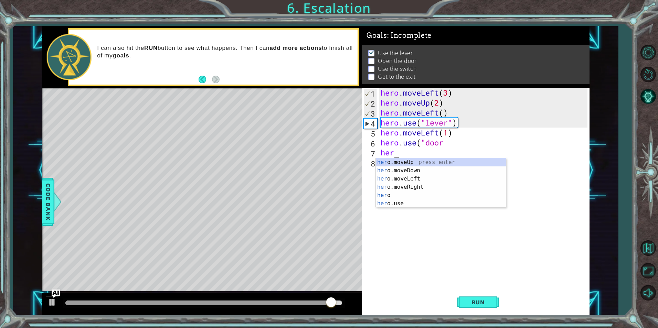
scroll to position [0, 0]
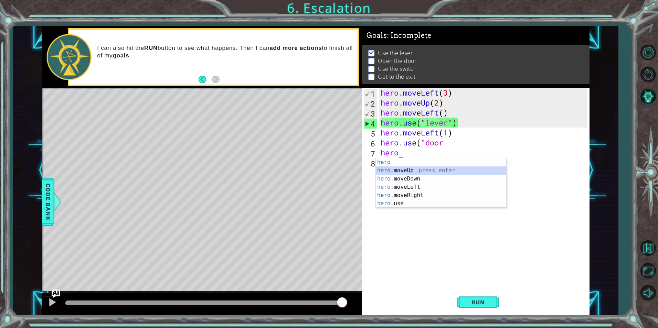
click at [389, 171] on div "hero press enter hero .moveUp press enter hero .moveDown press enter hero .move…" at bounding box center [441, 191] width 130 height 66
type textarea "hero.moveUp(1)"
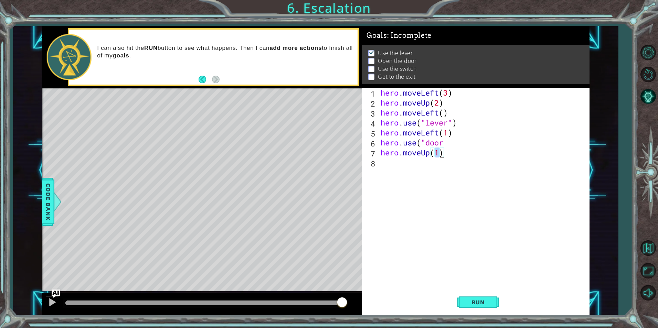
click at [417, 164] on div "hero . moveLeft ( 3 ) hero . moveUp ( 2 ) hero . moveLeft ( ) hero . use ( "lev…" at bounding box center [484, 197] width 211 height 219
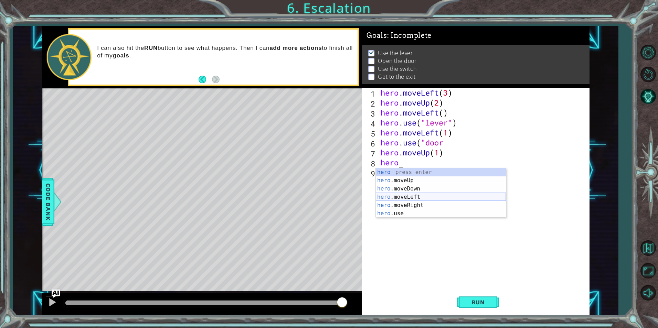
click at [402, 201] on div "hero press enter hero .moveUp press enter hero .moveDown press enter hero .move…" at bounding box center [441, 201] width 130 height 66
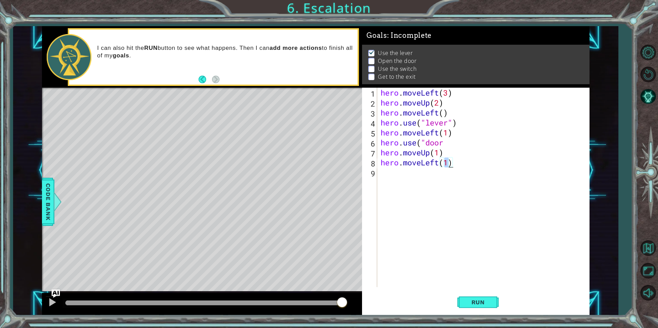
click at [433, 160] on div "hero . moveLeft ( 3 ) hero . moveUp ( 2 ) hero . moveLeft ( ) hero . use ( "lev…" at bounding box center [484, 197] width 211 height 219
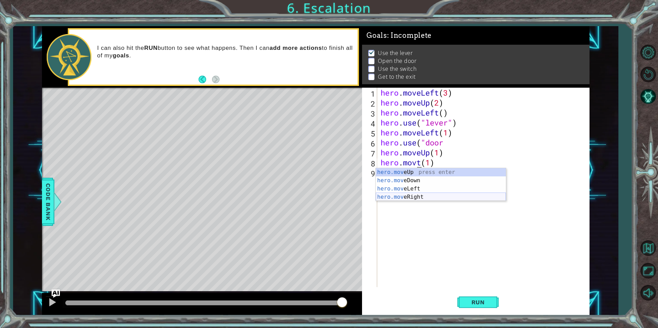
click at [419, 196] on div "hero.mov eUp press enter hero.mov eDown press enter hero.mov eLeft press enter …" at bounding box center [441, 193] width 130 height 50
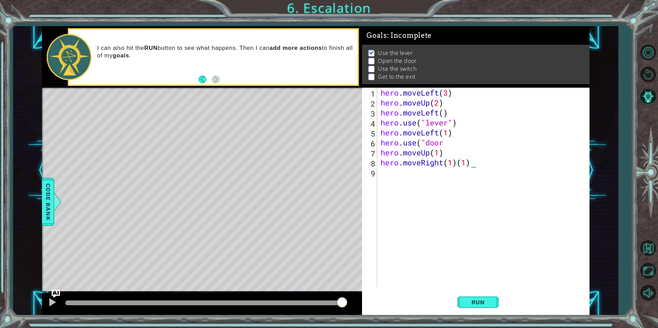
click at [471, 163] on div "hero . moveLeft ( 3 ) hero . moveUp ( 2 ) hero . moveLeft ( ) hero . use ( "lev…" at bounding box center [484, 197] width 211 height 219
click at [456, 162] on div "hero . moveLeft ( 3 ) hero . moveUp ( 2 ) hero . moveLeft ( ) hero . use ( "lev…" at bounding box center [484, 197] width 211 height 219
click at [451, 162] on div "hero . moveLeft ( 3 ) hero . moveUp ( 2 ) hero . moveLeft ( ) hero . use ( "lev…" at bounding box center [484, 197] width 211 height 219
click at [474, 306] on button "Run" at bounding box center [477, 302] width 41 height 23
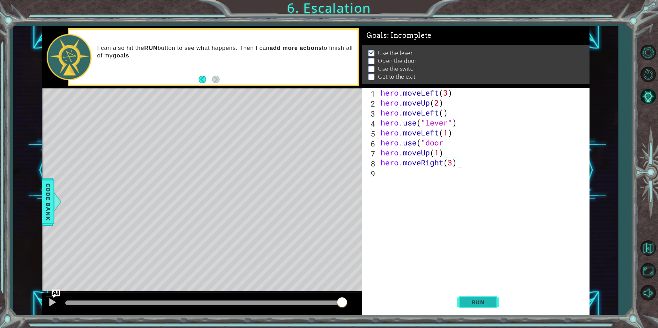
scroll to position [0, 3]
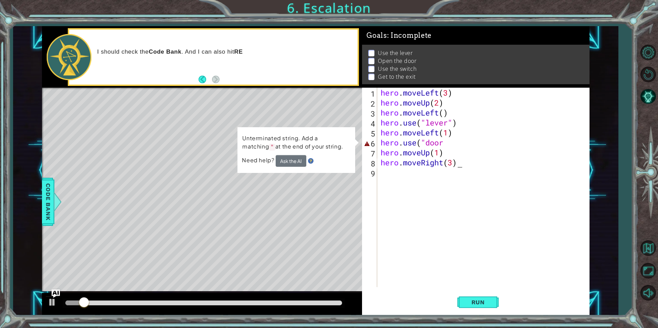
click at [447, 139] on div "hero . moveLeft ( 3 ) hero . moveUp ( 2 ) hero . moveLeft ( ) hero . use ( "lev…" at bounding box center [484, 197] width 211 height 219
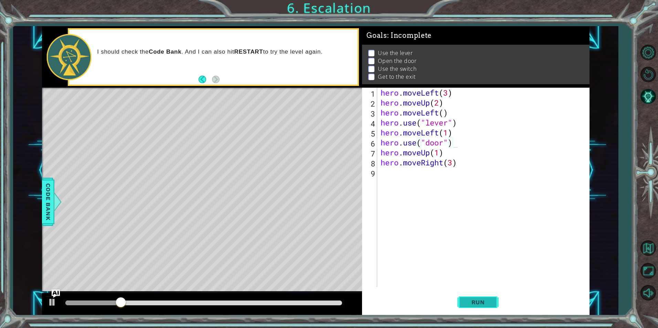
click at [470, 299] on span "Run" at bounding box center [477, 302] width 27 height 7
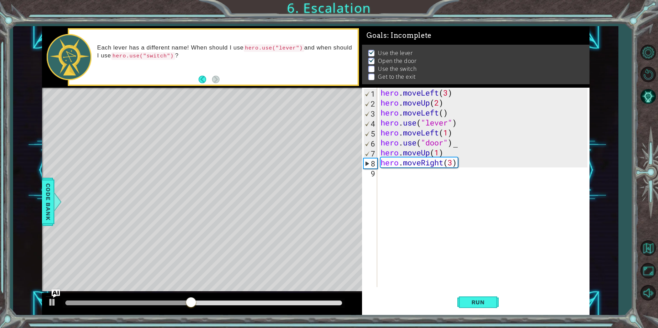
click at [441, 151] on div "hero . moveLeft ( 3 ) hero . moveUp ( 2 ) hero . moveLeft ( ) hero . use ( "lev…" at bounding box center [484, 197] width 211 height 219
click at [438, 152] on div "hero . moveLeft ( 3 ) hero . moveUp ( 2 ) hero . moveLeft ( ) hero . use ( "lev…" at bounding box center [484, 197] width 211 height 219
click at [440, 154] on div "hero . moveLeft ( 3 ) hero . moveUp ( 2 ) hero . moveLeft ( ) hero . use ( "lev…" at bounding box center [484, 197] width 211 height 219
type textarea "hero.moveUp(2)"
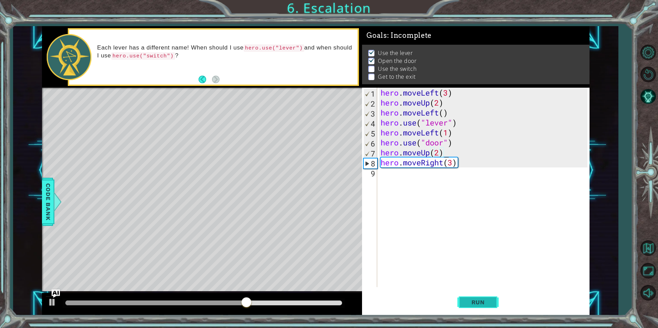
click at [474, 300] on span "Run" at bounding box center [477, 302] width 27 height 7
click at [392, 170] on div "hero . moveLeft ( 3 ) hero . moveUp ( 2 ) hero . moveLeft ( ) hero . use ( "lev…" at bounding box center [484, 197] width 211 height 219
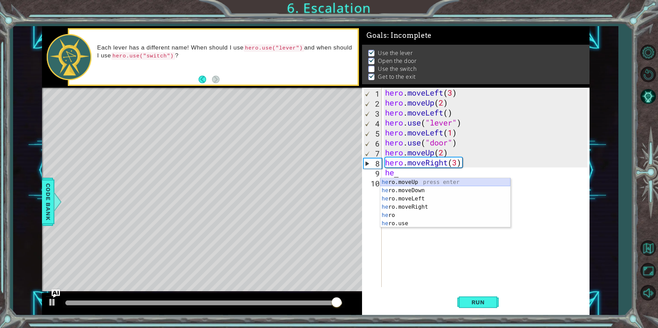
click at [401, 179] on div "he ro.moveUp press enter he ro.moveDown press enter he ro.moveLeft press enter …" at bounding box center [445, 211] width 130 height 66
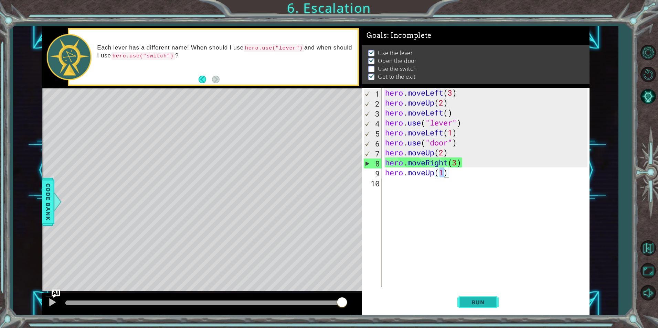
click at [469, 300] on span "Run" at bounding box center [477, 302] width 27 height 7
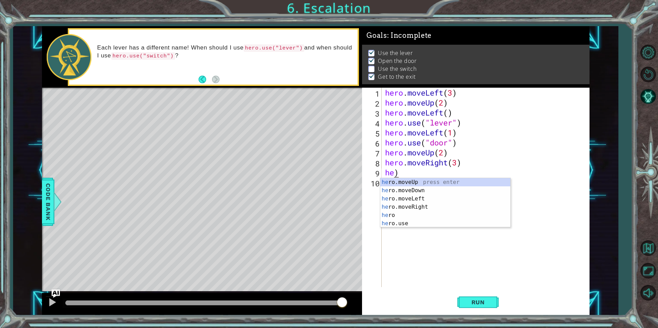
type textarea ")"
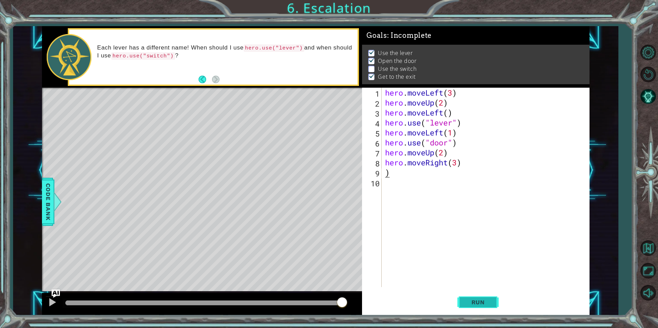
click at [475, 304] on span "Run" at bounding box center [477, 302] width 27 height 7
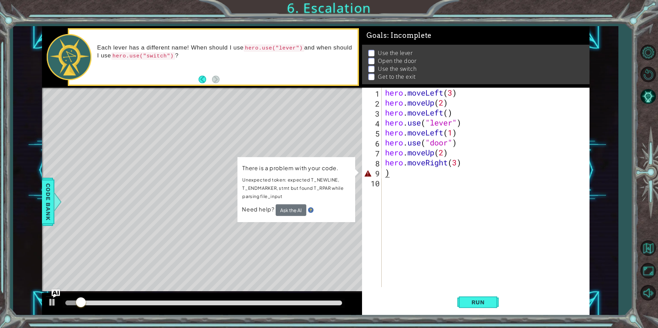
click at [417, 170] on div "hero . moveLeft ( 3 ) hero . moveUp ( 2 ) hero . moveLeft ( ) hero . use ( "lev…" at bounding box center [486, 197] width 207 height 219
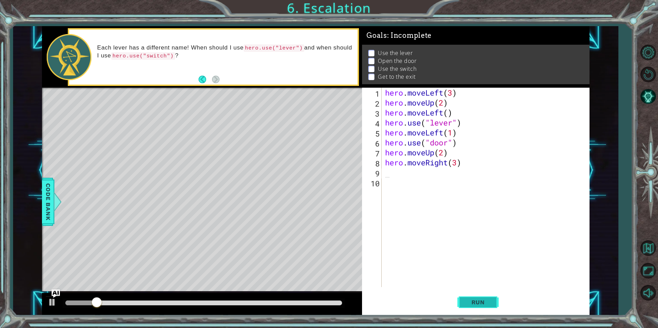
click at [458, 306] on button "Run" at bounding box center [477, 302] width 41 height 23
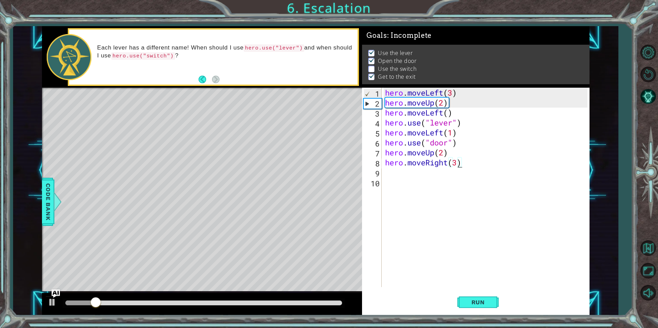
click at [457, 163] on div "hero . moveLeft ( 3 ) hero . moveUp ( 2 ) hero . moveLeft ( ) hero . use ( "lev…" at bounding box center [486, 197] width 207 height 219
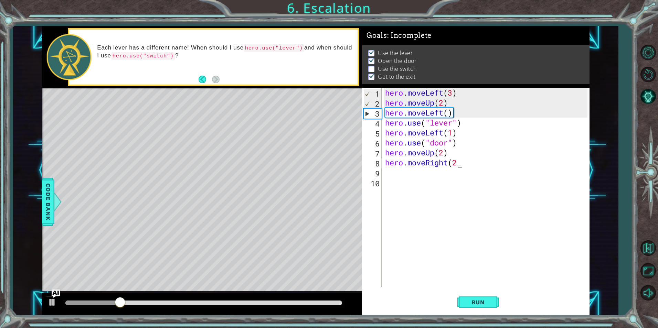
click at [465, 159] on div "hero . moveLeft ( 3 ) hero . moveUp ( 2 ) hero . moveLeft ( ) hero . use ( "lev…" at bounding box center [486, 197] width 207 height 219
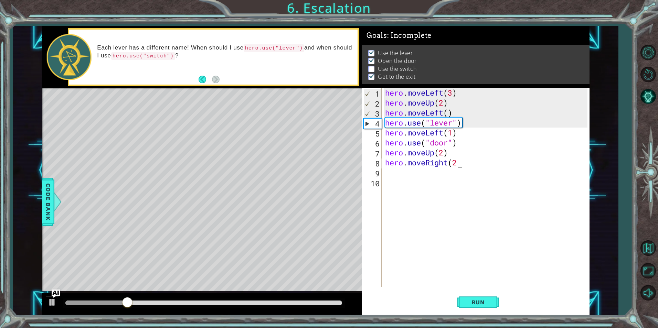
type textarea "hero.moveRight(2)"
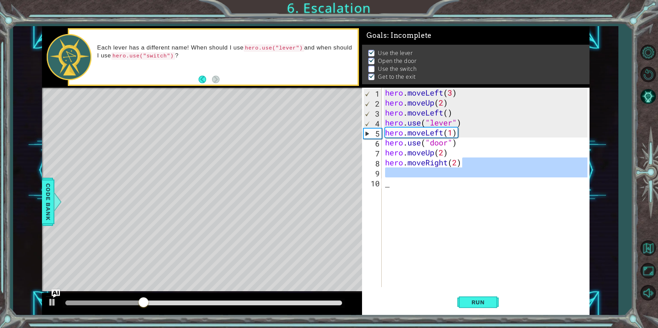
drag, startPoint x: 465, startPoint y: 159, endPoint x: 428, endPoint y: 178, distance: 42.1
click at [428, 178] on div "hero . moveLeft ( 3 ) hero . moveUp ( 2 ) hero . moveLeft ( ) hero . use ( "lev…" at bounding box center [486, 197] width 207 height 219
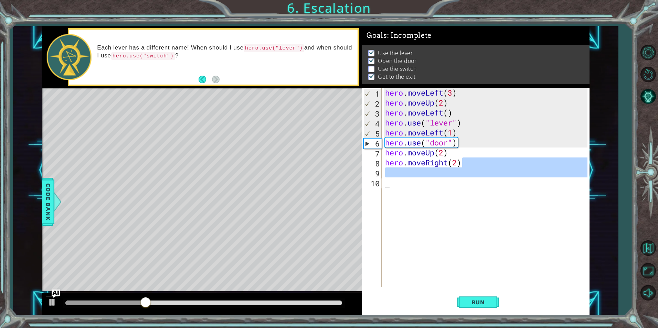
scroll to position [0, 0]
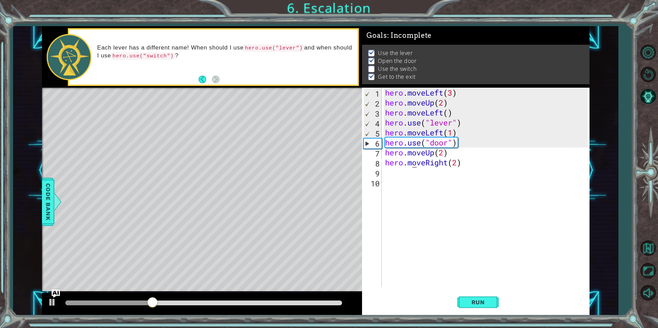
click at [411, 165] on div "hero . moveLeft ( 3 ) hero . moveUp ( 2 ) hero . moveLeft ( ) hero . use ( "lev…" at bounding box center [486, 197] width 207 height 219
type textarea "hero.moveRight(2)"
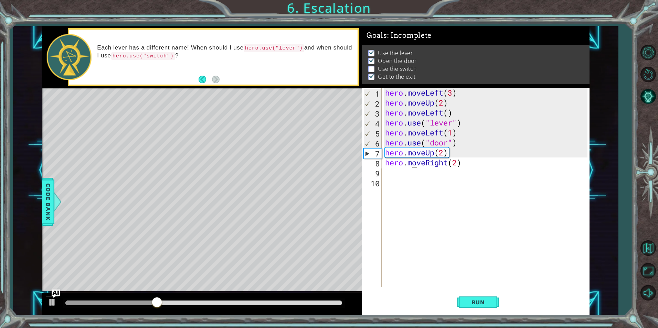
click at [407, 171] on div "hero . moveLeft ( 3 ) hero . moveUp ( 2 ) hero . moveLeft ( ) hero . use ( "lev…" at bounding box center [486, 197] width 207 height 219
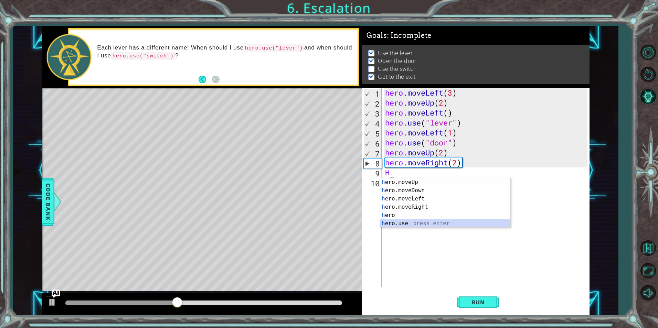
click at [394, 223] on div "h ero.moveUp press enter h ero.moveDown press enter h ero.moveLeft press enter …" at bounding box center [445, 211] width 130 height 66
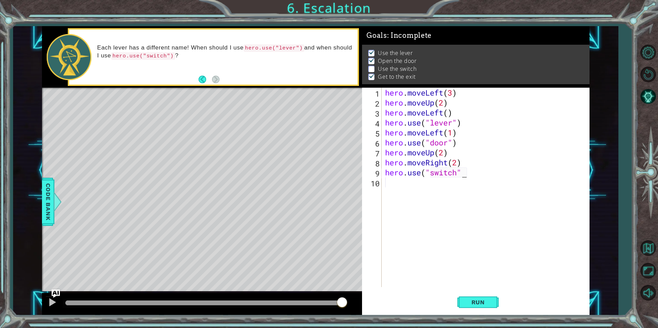
scroll to position [0, 3]
click at [463, 294] on button "Run" at bounding box center [477, 302] width 41 height 23
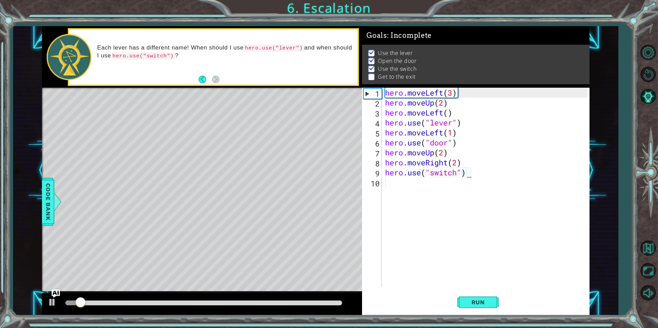
click at [455, 165] on div "hero . moveLeft ( 3 ) hero . moveUp ( 2 ) hero . moveLeft ( ) hero . use ( "lev…" at bounding box center [486, 197] width 207 height 219
click at [457, 163] on div "hero . moveLeft ( 3 ) hero . moveUp ( 2 ) hero . moveLeft ( ) hero . use ( "lev…" at bounding box center [486, 197] width 207 height 219
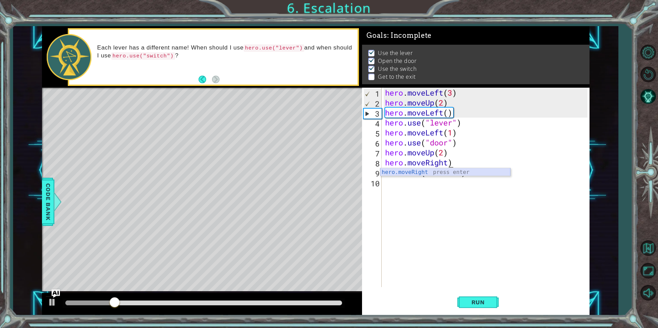
click at [444, 171] on div "hero.moveRight press enter" at bounding box center [445, 180] width 130 height 25
type textarea "hero.moveRight(1)"
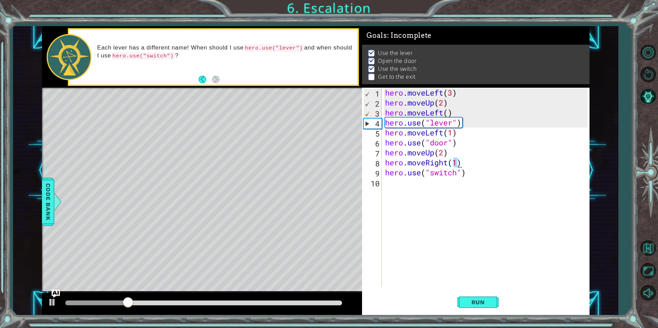
click at [457, 179] on div "hero . moveLeft ( 3 ) hero . moveUp ( 2 ) hero . moveLeft ( ) hero . use ( "lev…" at bounding box center [486, 197] width 207 height 219
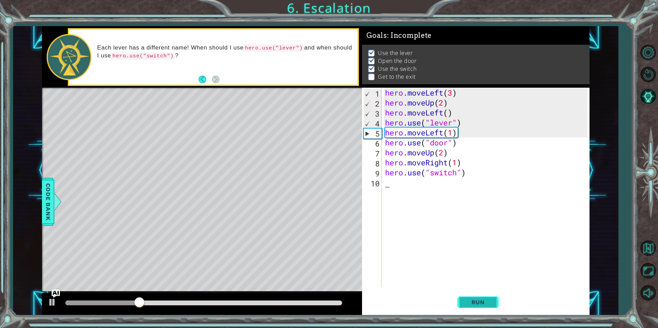
click at [481, 301] on span "Run" at bounding box center [477, 302] width 27 height 7
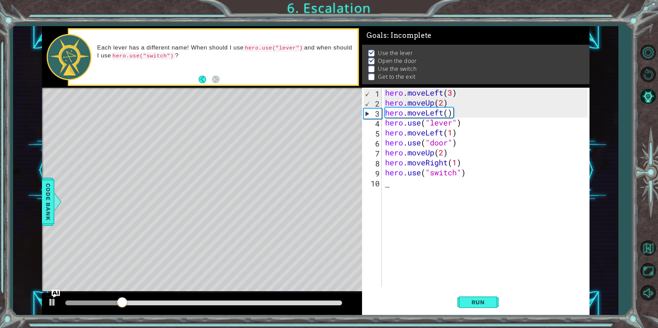
click at [456, 165] on div "hero . moveLeft ( 3 ) hero . moveUp ( 2 ) hero . moveLeft ( ) hero . use ( "lev…" at bounding box center [486, 197] width 207 height 219
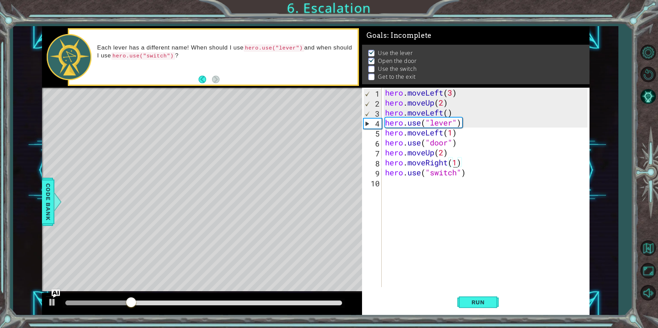
click at [454, 163] on div "hero . moveLeft ( 3 ) hero . moveUp ( 2 ) hero . moveLeft ( ) hero . use ( "lev…" at bounding box center [486, 197] width 207 height 219
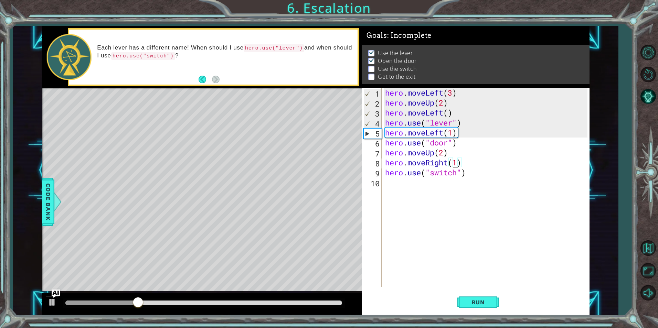
click at [456, 162] on div "hero . moveLeft ( 3 ) hero . moveUp ( 2 ) hero . moveLeft ( ) hero . use ( "lev…" at bounding box center [486, 197] width 207 height 219
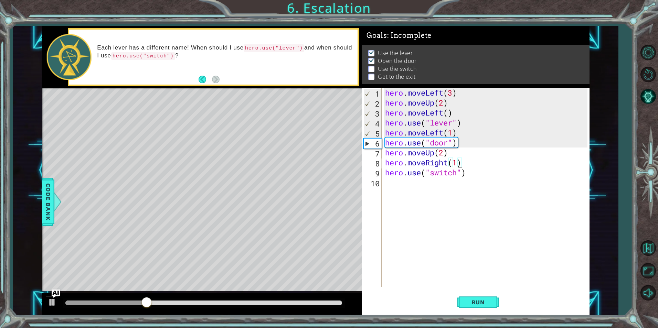
click at [456, 162] on div "hero . moveLeft ( 3 ) hero . moveUp ( 2 ) hero . moveLeft ( ) hero . use ( "lev…" at bounding box center [486, 197] width 207 height 219
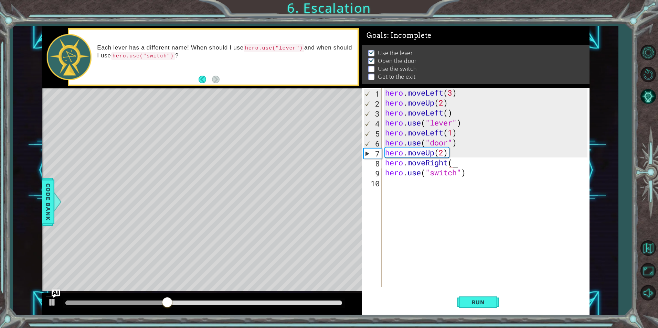
scroll to position [0, 3]
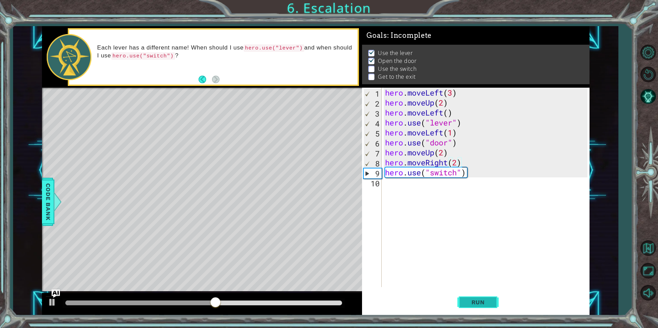
type textarea "hero.moveRight(2)"
click at [478, 305] on span "Run" at bounding box center [477, 302] width 27 height 7
click at [418, 191] on div "hero . moveLeft ( 3 ) hero . moveUp ( 2 ) hero . moveLeft ( ) hero . use ( "lev…" at bounding box center [486, 197] width 207 height 219
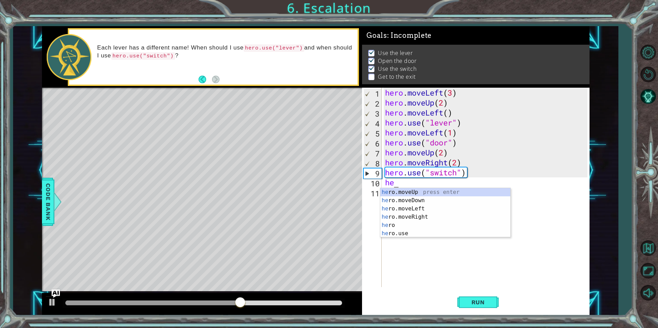
scroll to position [0, 0]
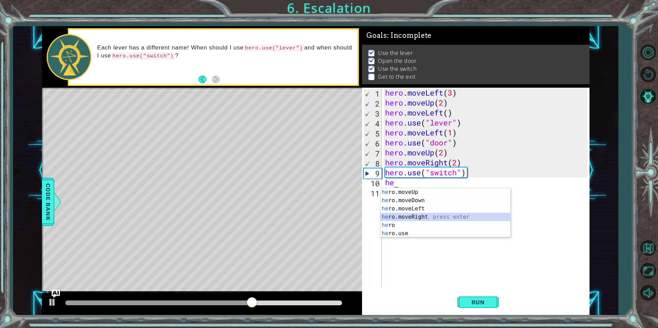
click at [412, 215] on div "he ro.moveUp press enter he ro.moveDown press enter he ro.moveLeft press enter …" at bounding box center [445, 221] width 130 height 66
type textarea "hero.moveRight(1)"
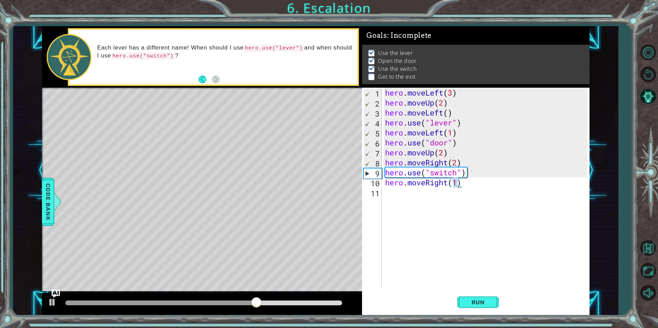
click at [406, 198] on div "hero . moveLeft ( 3 ) hero . moveUp ( 2 ) hero . moveLeft ( ) hero . use ( "lev…" at bounding box center [486, 197] width 207 height 219
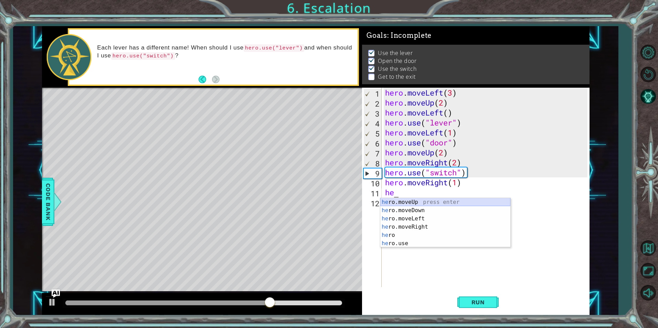
click at [405, 198] on div "he ro.moveUp press enter he ro.moveDown press enter he ro.moveLeft press enter …" at bounding box center [445, 231] width 130 height 66
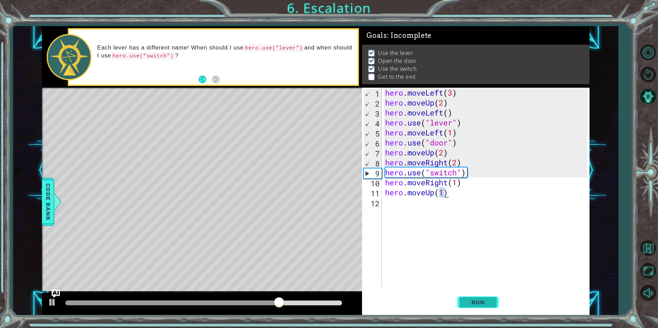
type textarea "hero.moveUp(1)"
click at [478, 297] on button "Run" at bounding box center [477, 302] width 41 height 23
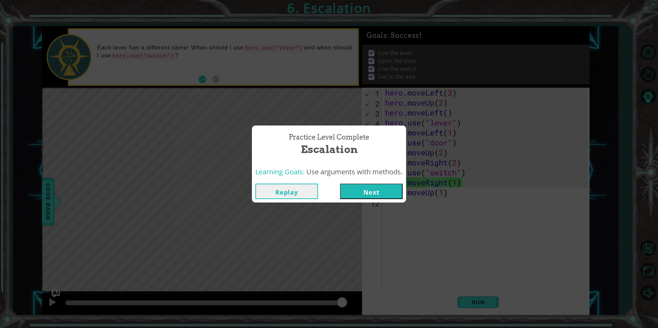
click at [363, 190] on button "Next" at bounding box center [371, 191] width 63 height 15
